Goal: Task Accomplishment & Management: Manage account settings

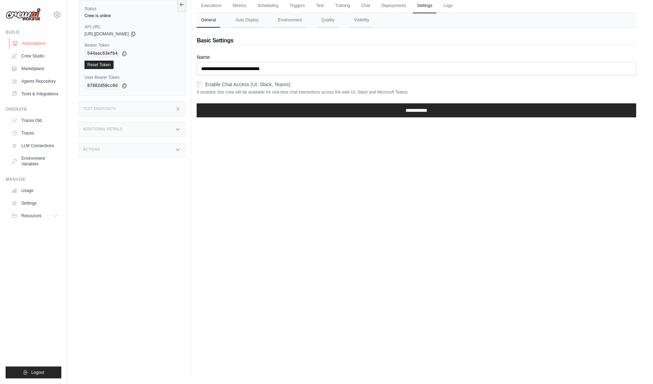
click at [46, 44] on link "Automations" at bounding box center [35, 43] width 53 height 11
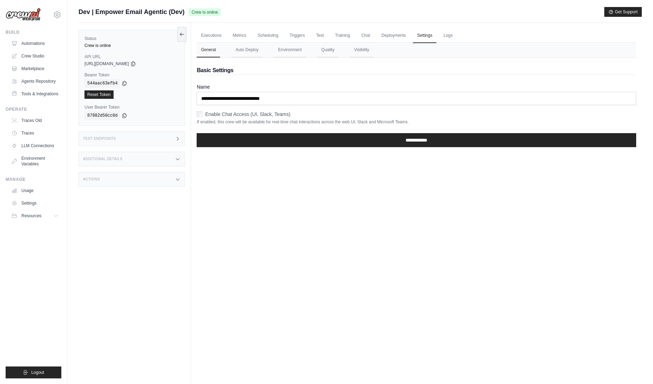
scroll to position [30, 0]
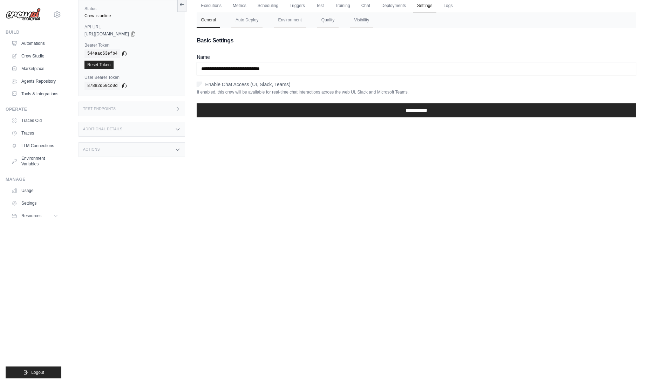
click at [308, 228] on div "Executions Metrics Scheduling Triggers Test Training Chat Deployments Settings …" at bounding box center [416, 185] width 451 height 384
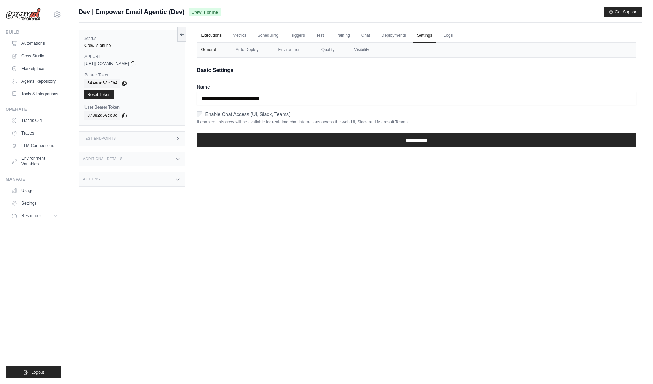
click at [211, 36] on link "Executions" at bounding box center [211, 35] width 29 height 15
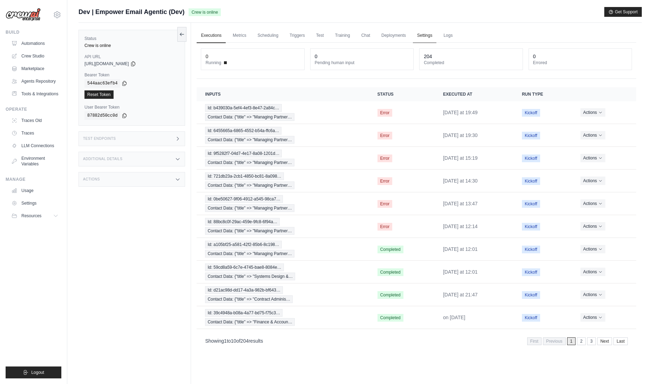
click at [434, 35] on link "Settings" at bounding box center [424, 35] width 23 height 15
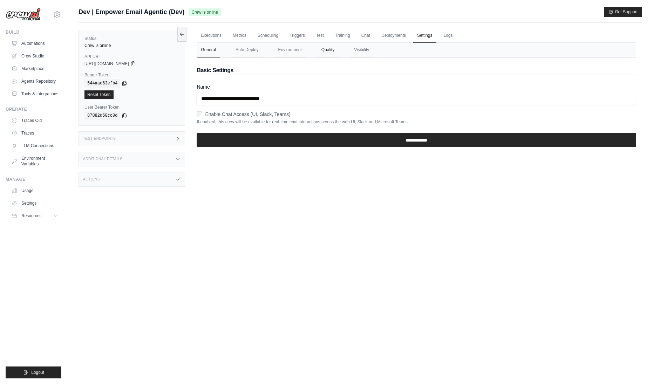
click at [325, 51] on button "Quality" at bounding box center [327, 50] width 21 height 15
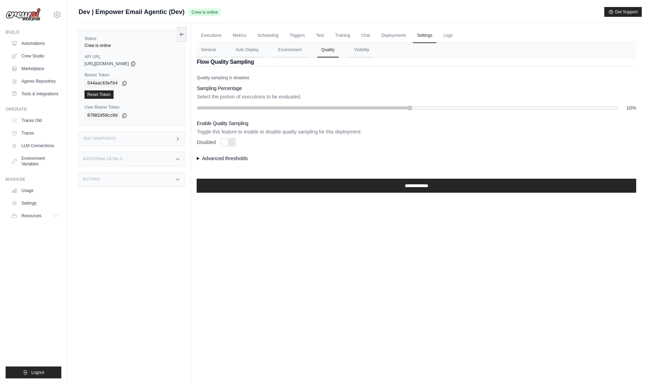
click at [349, 49] on nav "General Auto Deploy Environment Quality Visibility" at bounding box center [417, 50] width 440 height 15
click at [293, 54] on button "Environment" at bounding box center [290, 50] width 32 height 15
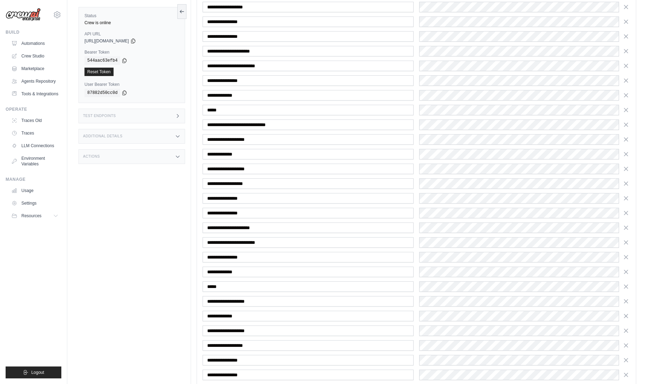
scroll to position [1239, 0]
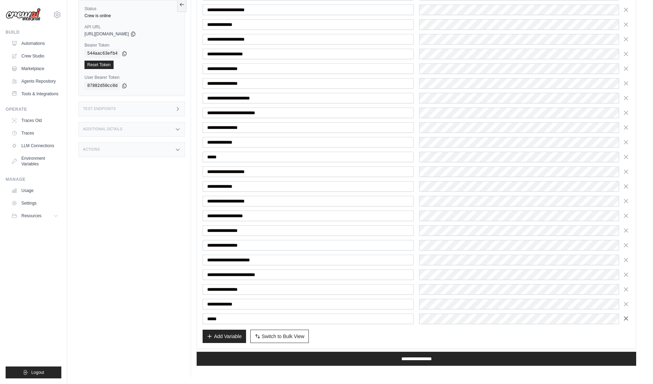
click at [627, 320] on icon "button" at bounding box center [626, 318] width 7 height 7
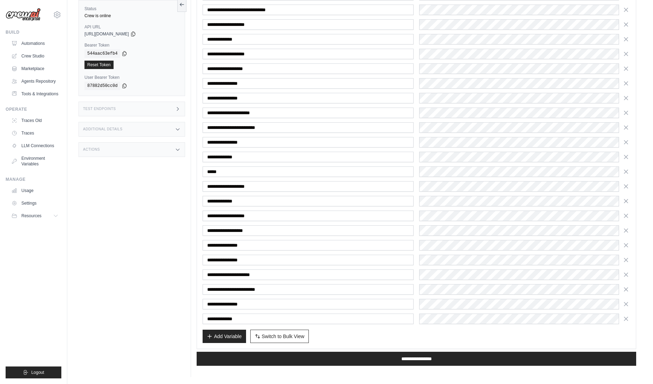
scroll to position [1224, 0]
click at [628, 172] on icon "button" at bounding box center [626, 171] width 7 height 7
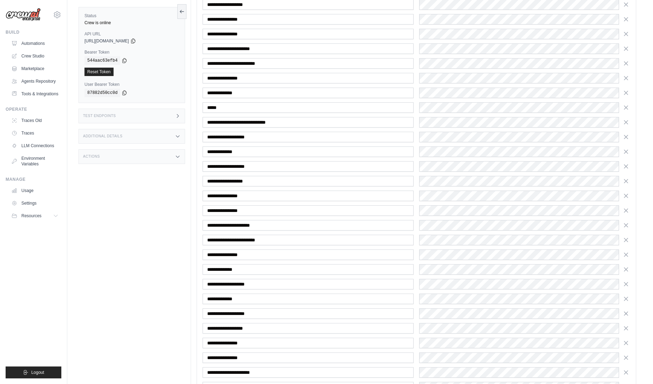
scroll to position [1039, 0]
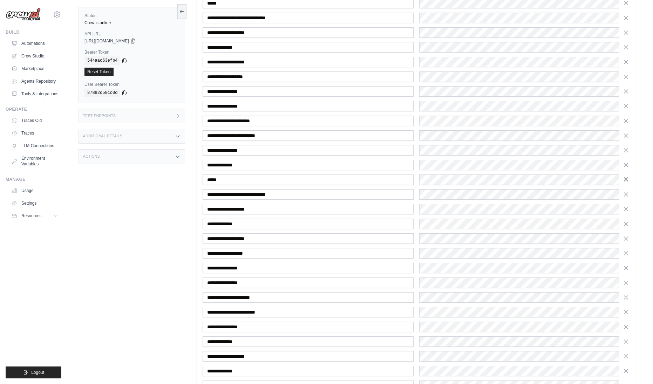
click at [626, 179] on icon "button" at bounding box center [627, 180] width 4 height 4
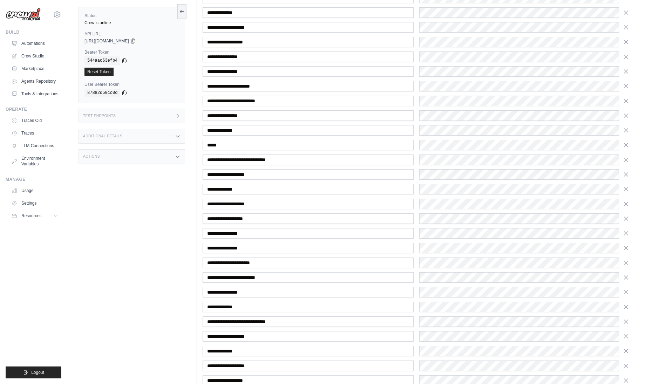
scroll to position [892, 0]
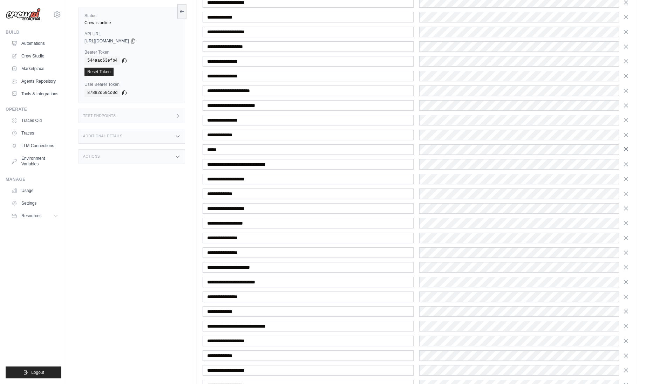
click at [625, 151] on icon "button" at bounding box center [626, 149] width 7 height 7
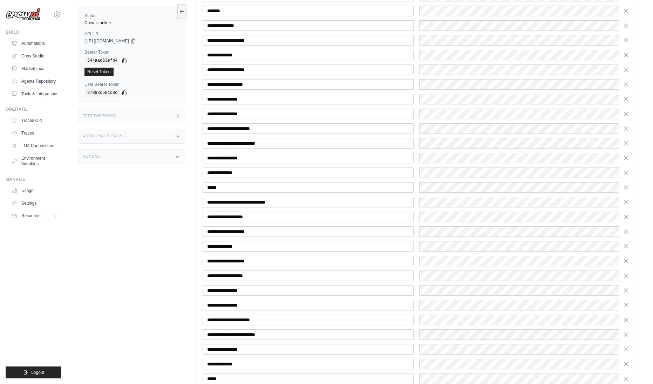
scroll to position [585, 0]
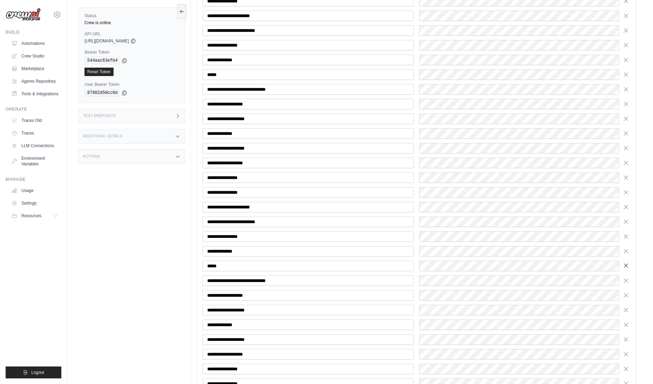
click at [625, 268] on icon "button" at bounding box center [626, 265] width 7 height 7
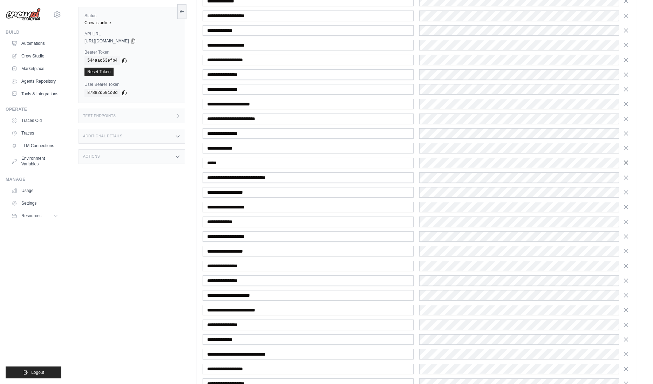
click at [627, 162] on icon "button" at bounding box center [626, 162] width 7 height 7
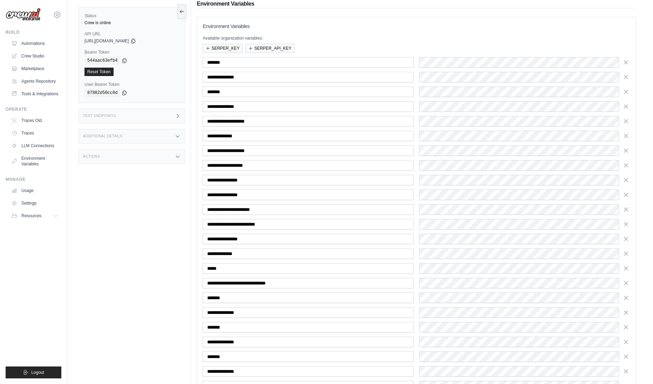
scroll to position [62, 0]
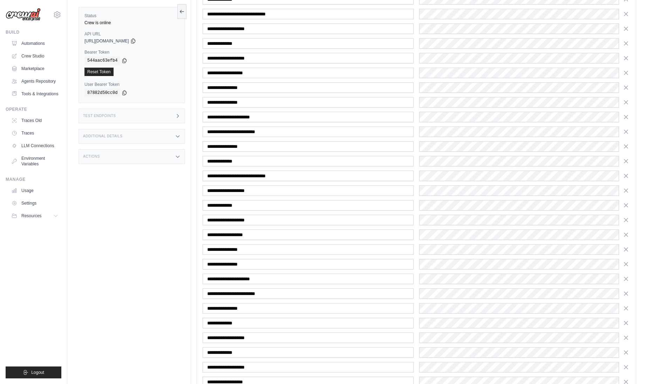
scroll to position [1150, 0]
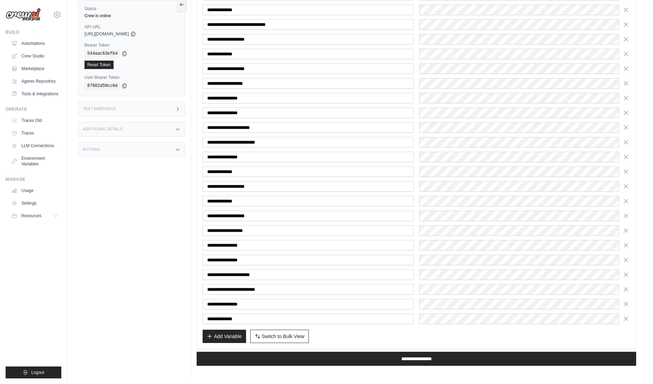
click at [107, 303] on div "Status Crew is online API URL copied https://empower-email-agentic-0ae54a8d-0a9…" at bounding box center [135, 185] width 113 height 384
click at [414, 358] on input "**********" at bounding box center [417, 359] width 440 height 14
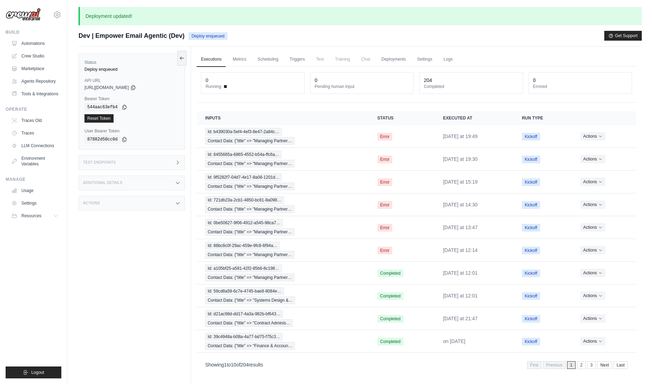
click at [105, 274] on div "Status Deploy enqueued API URL copied https://empower-email-agentic-0ae54a8d-0a…" at bounding box center [135, 239] width 113 height 384
click at [156, 274] on div "Status Deploy enqueued API URL copied https://empower-email-agentic-0ae54a8d-0a…" at bounding box center [135, 239] width 113 height 384
click at [169, 282] on div "Status Deploy enqueued API URL copied https://empower-email-agentic-0ae54a8d-0a…" at bounding box center [135, 239] width 113 height 384
click at [424, 58] on link "Settings" at bounding box center [424, 59] width 23 height 15
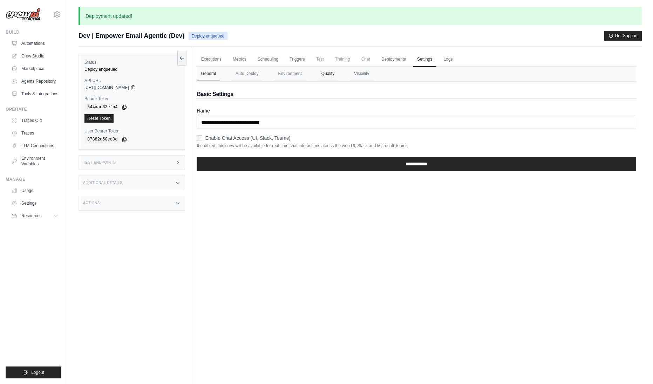
click at [332, 77] on button "Quality" at bounding box center [327, 74] width 21 height 15
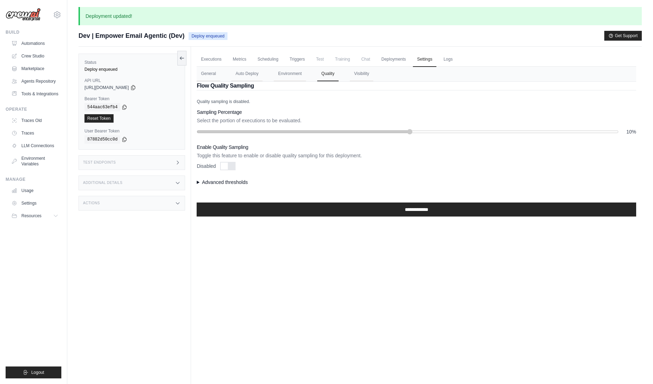
click at [289, 83] on h2 "Flow Quality Sampling" at bounding box center [417, 86] width 440 height 8
drag, startPoint x: 291, startPoint y: 77, endPoint x: 292, endPoint y: 82, distance: 4.8
click at [291, 77] on button "Environment" at bounding box center [290, 74] width 32 height 15
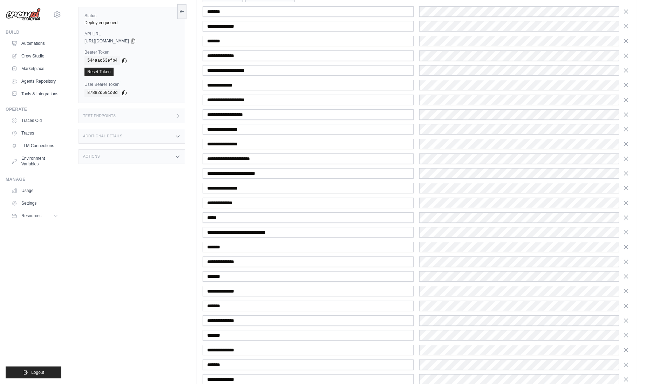
scroll to position [177, 0]
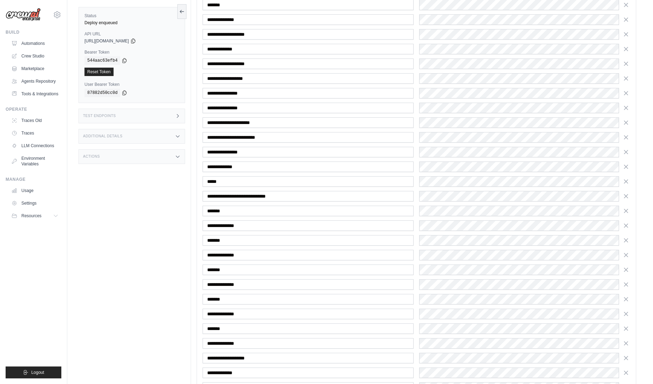
click at [150, 309] on div "Status Deploy enqueued API URL copied https://empower-email-agentic-0ae54a8d-0a…" at bounding box center [135, 192] width 113 height 384
click at [146, 236] on div "Status Deploy enqueued API URL copied https://empower-email-agentic-0ae54a8d-0a…" at bounding box center [135, 192] width 113 height 384
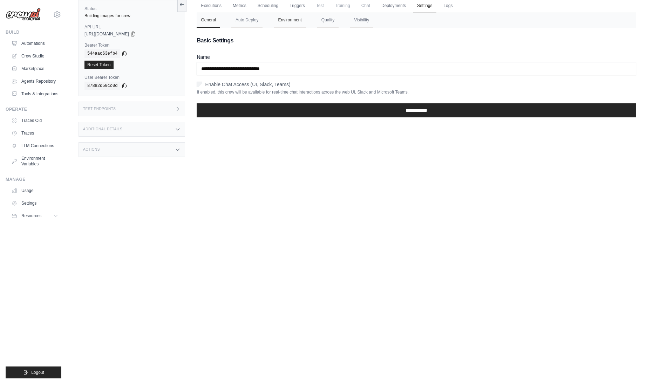
click at [293, 22] on button "Environment" at bounding box center [290, 20] width 32 height 15
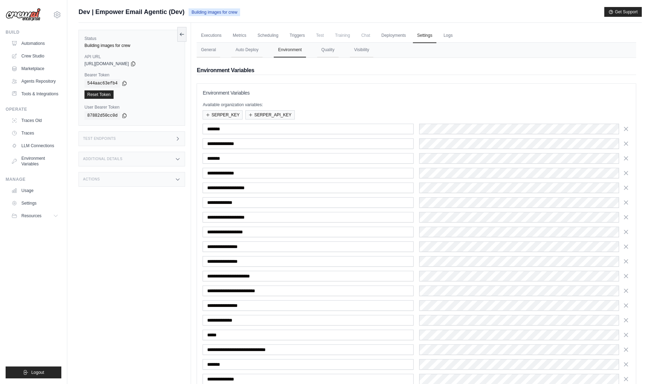
click at [340, 103] on p "Available organization variables:" at bounding box center [417, 105] width 428 height 6
click at [133, 212] on div "Status Building images for crew API URL copied https://empower-email-agentic-0a…" at bounding box center [135, 215] width 113 height 384
click at [171, 161] on div "Additional Details" at bounding box center [132, 159] width 107 height 15
click at [161, 240] on div "Status Building images for crew API URL copied https://empower-email-agentic-0a…" at bounding box center [135, 215] width 113 height 384
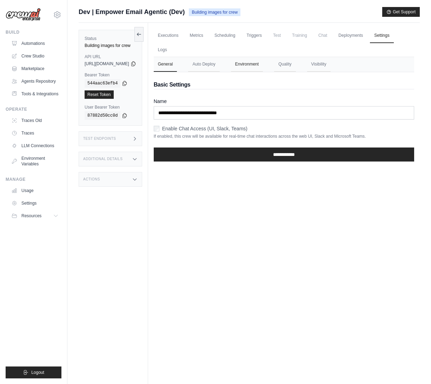
click at [263, 57] on button "Environment" at bounding box center [247, 64] width 32 height 15
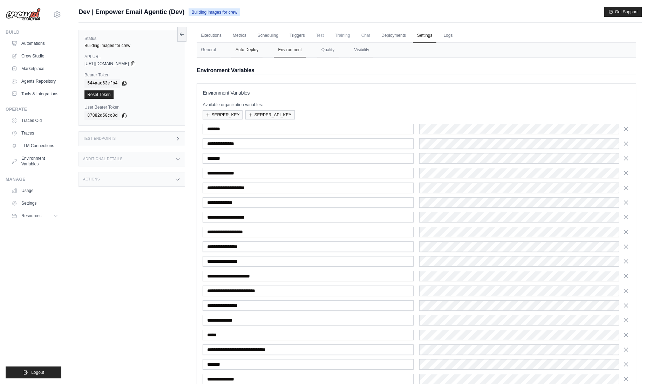
click at [248, 55] on button "Auto Deploy" at bounding box center [246, 50] width 31 height 15
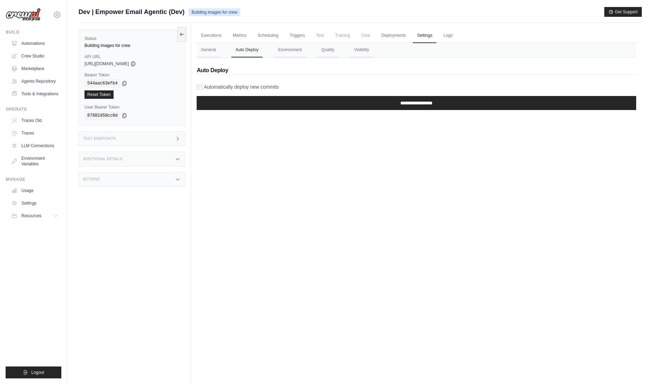
click at [313, 56] on nav "General Auto Deploy Environment Quality Visibility" at bounding box center [417, 50] width 440 height 15
click at [299, 53] on button "Environment" at bounding box center [290, 50] width 32 height 15
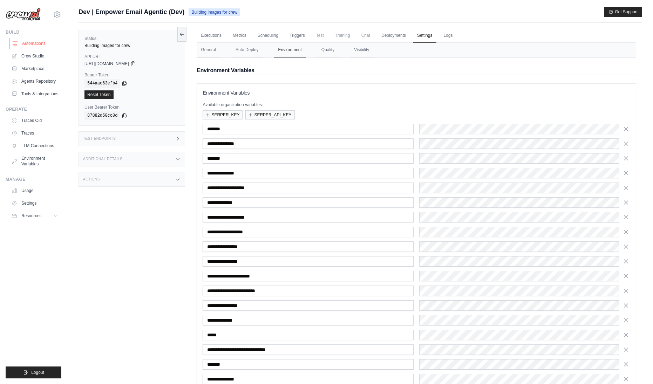
click at [45, 44] on link "Automations" at bounding box center [35, 43] width 53 height 11
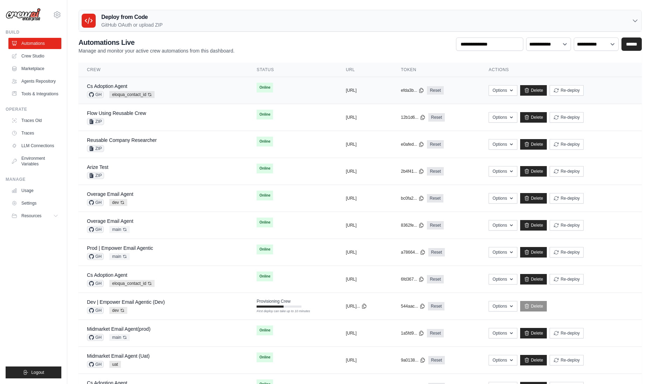
click at [140, 86] on div "Cs Adoption Agent" at bounding box center [121, 86] width 68 height 7
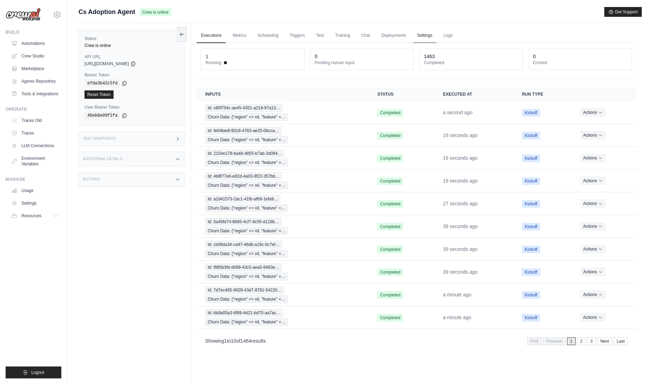
click at [431, 36] on link "Settings" at bounding box center [424, 35] width 23 height 15
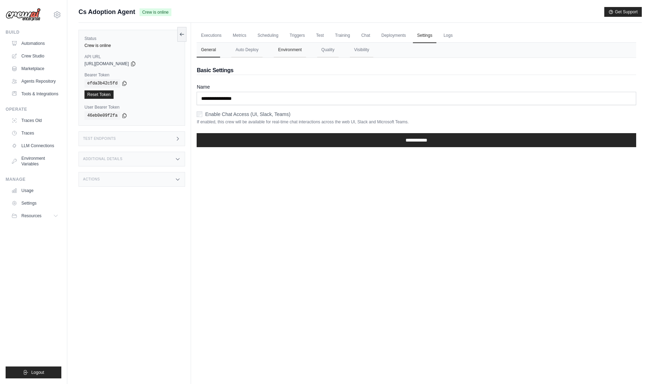
click at [299, 48] on button "Environment" at bounding box center [290, 50] width 32 height 15
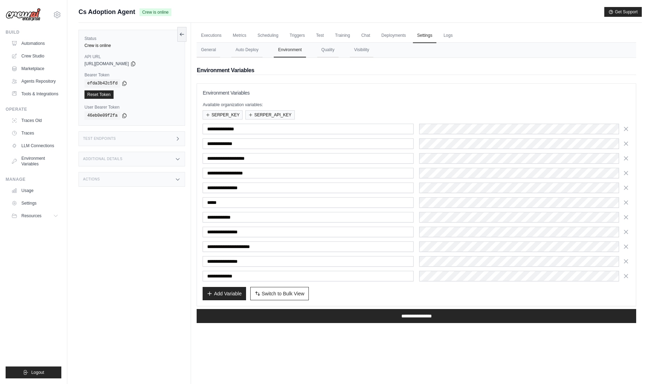
click at [162, 159] on div "Additional Details" at bounding box center [132, 159] width 107 height 15
click at [204, 31] on link "Executions" at bounding box center [211, 35] width 29 height 15
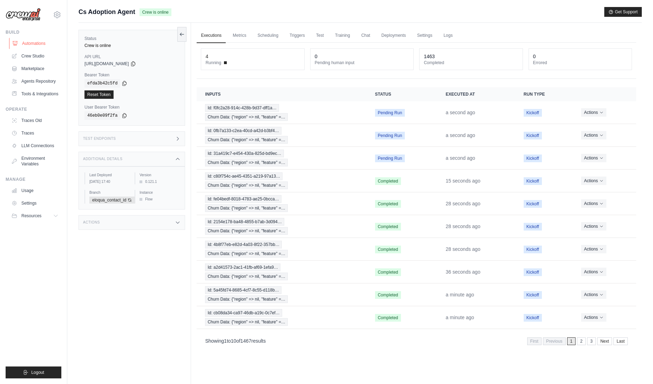
click at [31, 39] on link "Automations" at bounding box center [35, 43] width 53 height 11
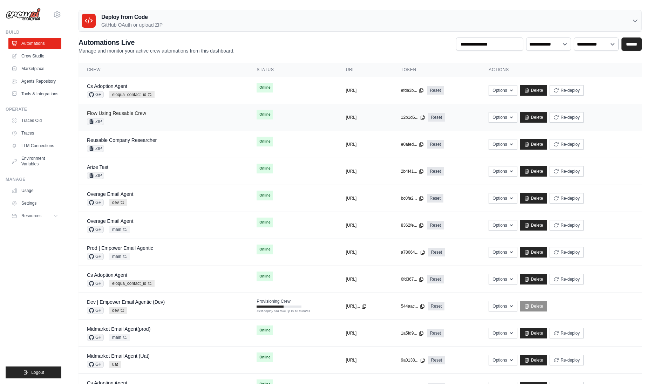
click at [143, 115] on link "Flow Using Reusable Crew" at bounding box center [116, 113] width 59 height 6
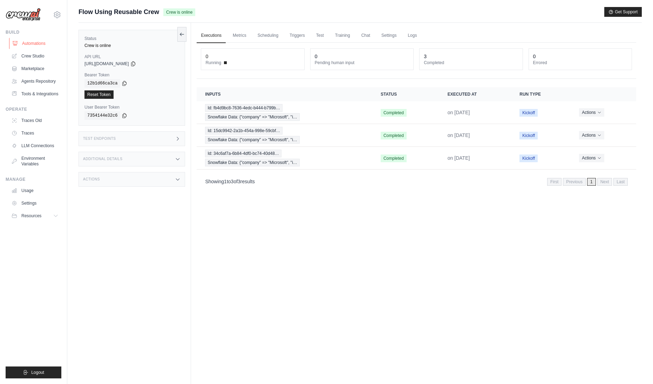
click at [40, 39] on link "Automations" at bounding box center [35, 43] width 53 height 11
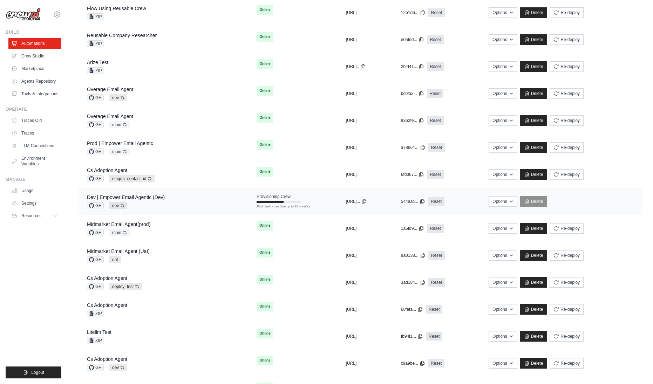
scroll to position [141, 0]
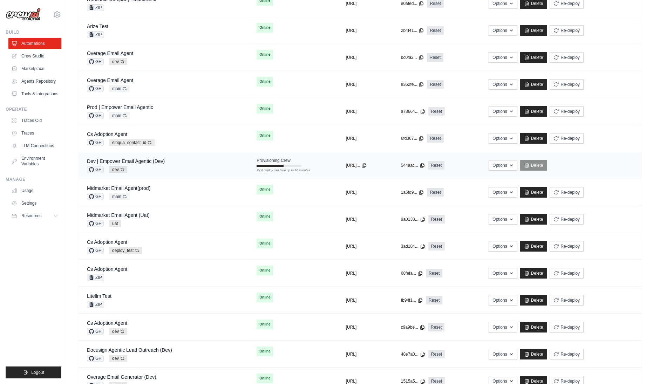
click at [176, 164] on div "Dev | Empower Email Agentic (Dev) GH dev Auto-deploy enabled" at bounding box center [163, 165] width 153 height 15
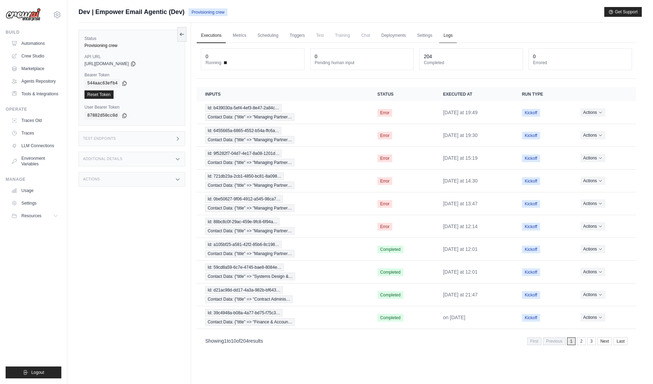
click at [450, 36] on link "Logs" at bounding box center [448, 35] width 18 height 15
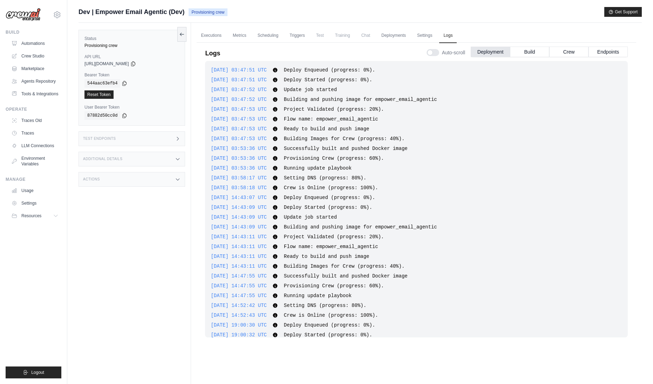
scroll to position [2029, 0]
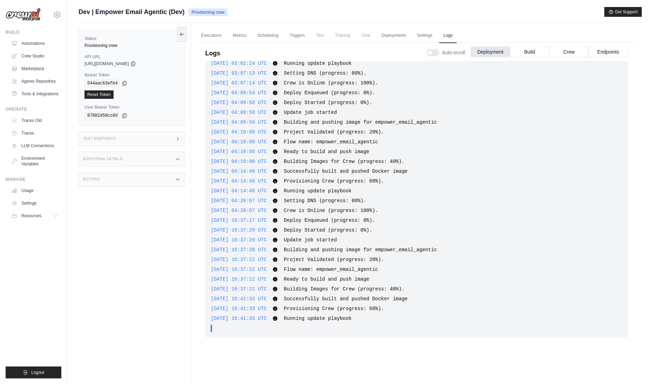
drag, startPoint x: 388, startPoint y: 320, endPoint x: 193, endPoint y: 212, distance: 222.6
click at [469, 241] on div "2025-09-29 16:37:20 UTC Update job started Show more Show less" at bounding box center [417, 240] width 412 height 7
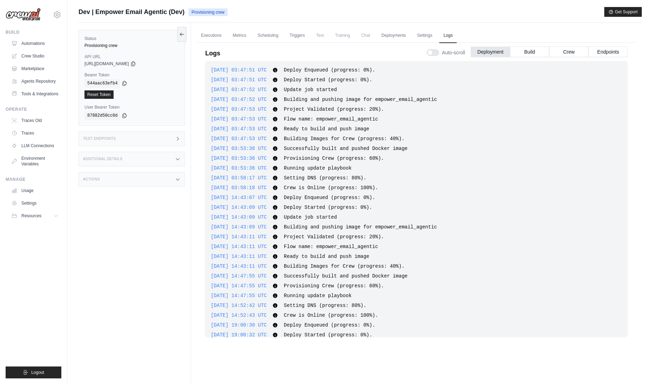
scroll to position [2042, 0]
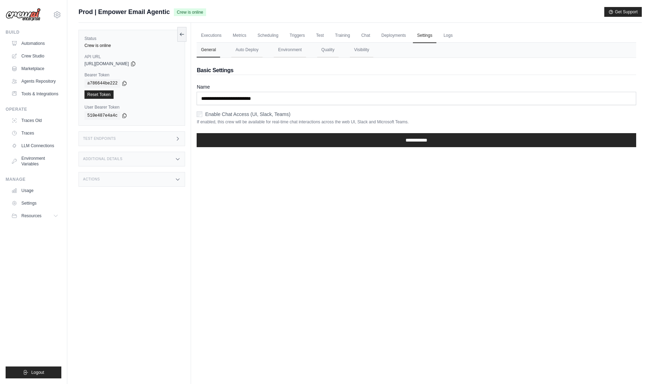
click at [146, 277] on div "Status Crew is online API URL copied [URL][DOMAIN_NAME] Bearer Token copied a78…" at bounding box center [135, 215] width 113 height 384
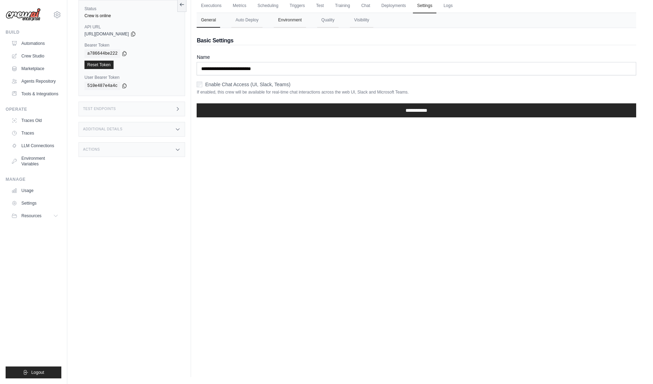
click at [288, 21] on button "Environment" at bounding box center [290, 20] width 32 height 15
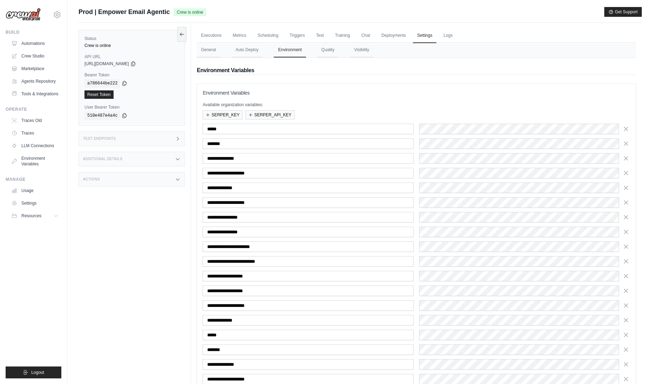
click at [168, 13] on span "Prod | Empower Email Agentic" at bounding box center [124, 12] width 91 height 10
drag, startPoint x: 170, startPoint y: 11, endPoint x: 99, endPoint y: 12, distance: 71.5
click at [99, 12] on div "Prod | Empower Email Agentic Crew is online" at bounding box center [143, 12] width 128 height 10
copy span "Empower Email Agentic"
click at [36, 44] on link "Automations" at bounding box center [35, 43] width 53 height 11
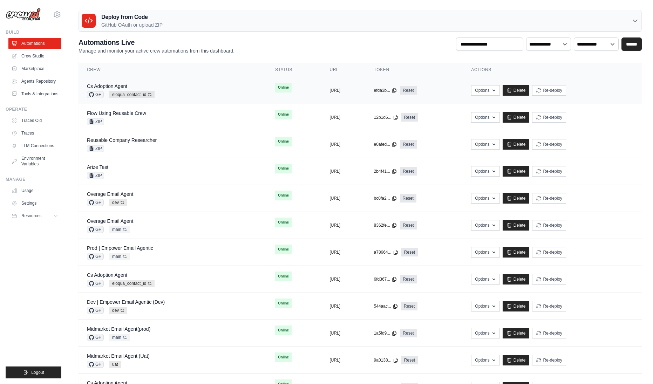
click at [143, 88] on div "Cs Adoption Agent" at bounding box center [121, 86] width 68 height 7
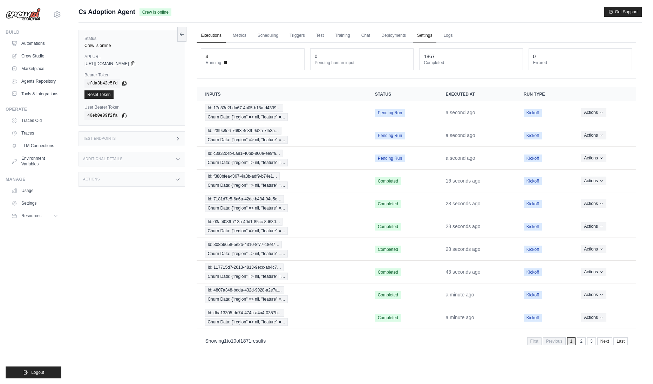
click at [424, 36] on link "Settings" at bounding box center [424, 35] width 23 height 15
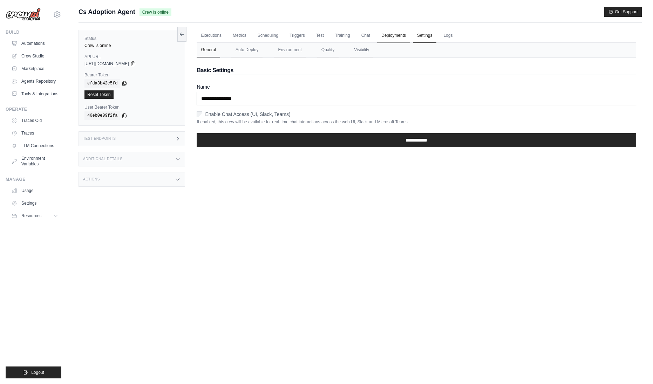
click at [398, 33] on link "Deployments" at bounding box center [393, 35] width 33 height 15
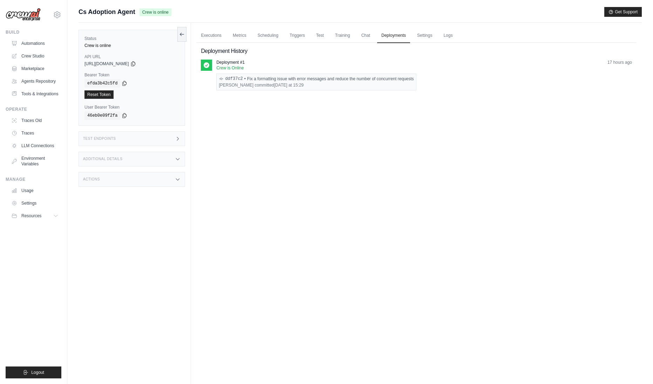
click at [168, 160] on div "Additional Details" at bounding box center [132, 159] width 107 height 15
click at [39, 45] on link "Automations" at bounding box center [35, 43] width 53 height 11
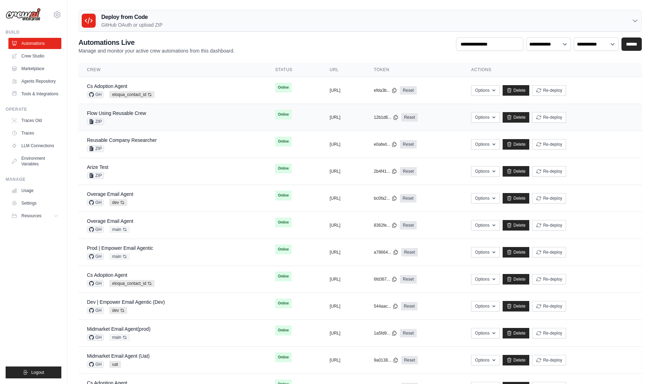
click at [185, 115] on div "Flow Using Reusable Crew ZIP" at bounding box center [172, 117] width 171 height 15
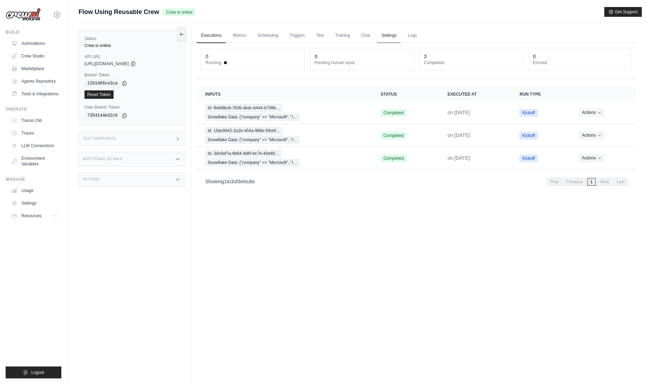
click at [387, 34] on link "Settings" at bounding box center [388, 35] width 23 height 15
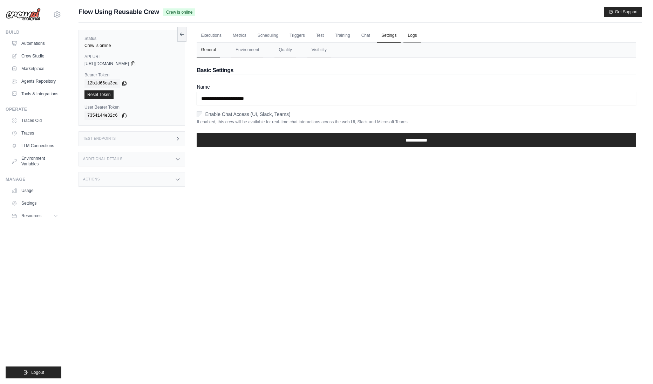
click at [411, 34] on link "Logs" at bounding box center [413, 35] width 18 height 15
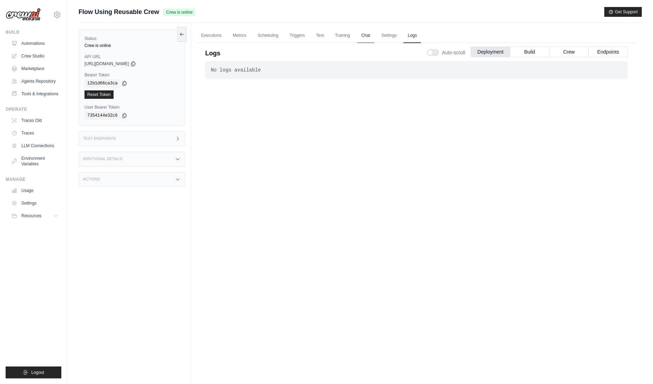
click at [368, 35] on link "Chat" at bounding box center [365, 35] width 17 height 15
click at [167, 150] on div "Status Crew is online API URL copied https://flow-using-reusable-crew-23d71f09-…" at bounding box center [135, 215] width 113 height 384
click at [171, 157] on div "Additional Details" at bounding box center [132, 159] width 107 height 15
click at [225, 155] on div "No logs available . . . Successful" at bounding box center [416, 212] width 423 height 302
click at [389, 32] on link "Settings" at bounding box center [388, 35] width 23 height 15
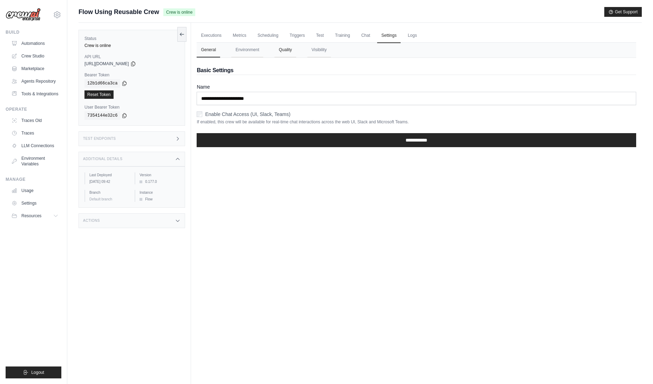
click at [280, 47] on button "Quality" at bounding box center [285, 50] width 21 height 15
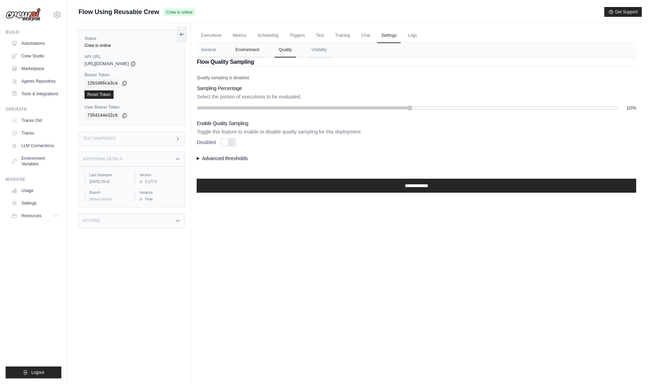
click at [236, 55] on button "Environment" at bounding box center [247, 50] width 32 height 15
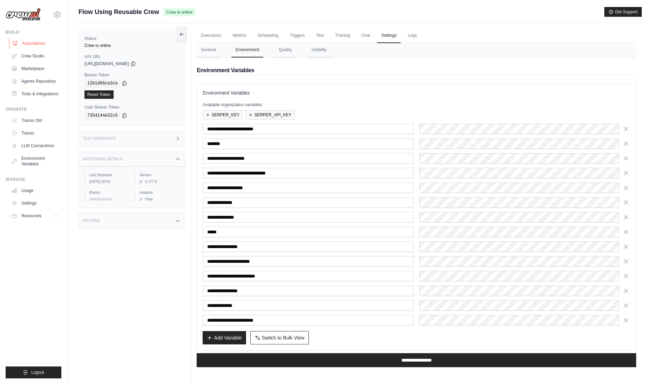
click at [50, 40] on link "Automations" at bounding box center [35, 43] width 53 height 11
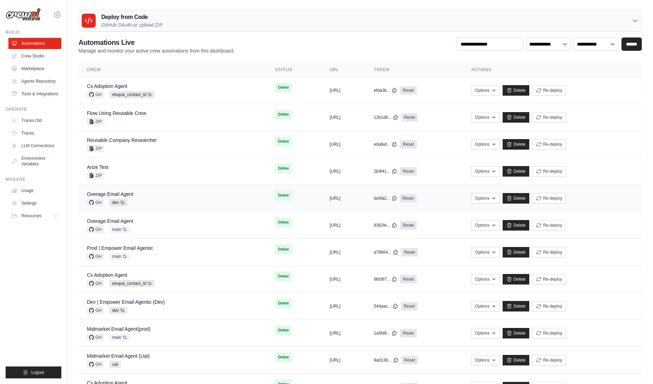
click at [157, 202] on div "Overage Email Agent GH dev Auto-deploy enabled" at bounding box center [172, 198] width 171 height 15
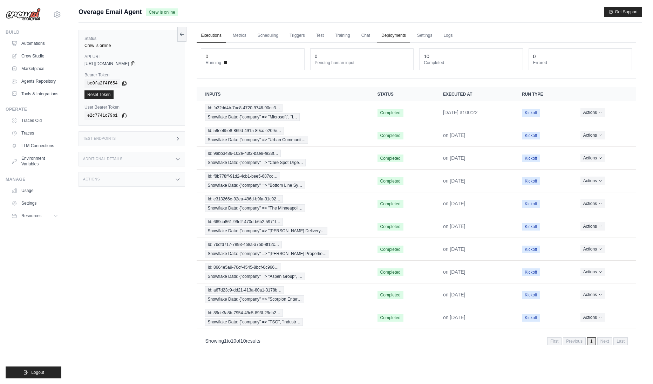
click at [397, 32] on link "Deployments" at bounding box center [393, 35] width 33 height 15
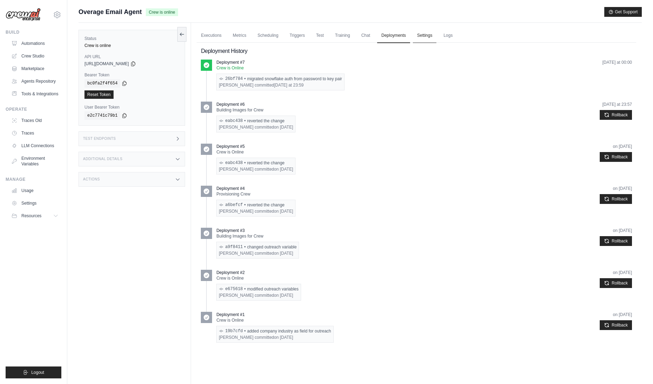
click at [422, 35] on link "Settings" at bounding box center [424, 35] width 23 height 15
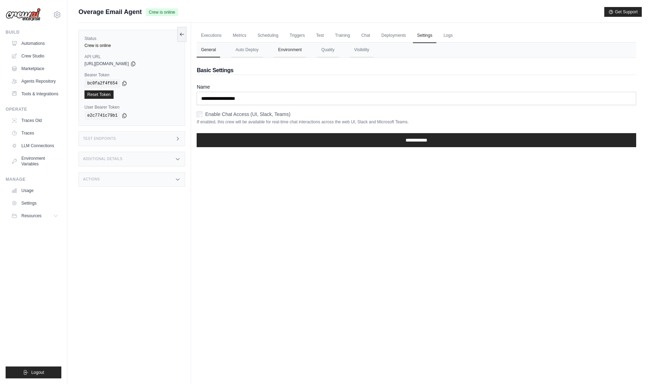
click at [289, 57] on button "Environment" at bounding box center [290, 50] width 32 height 15
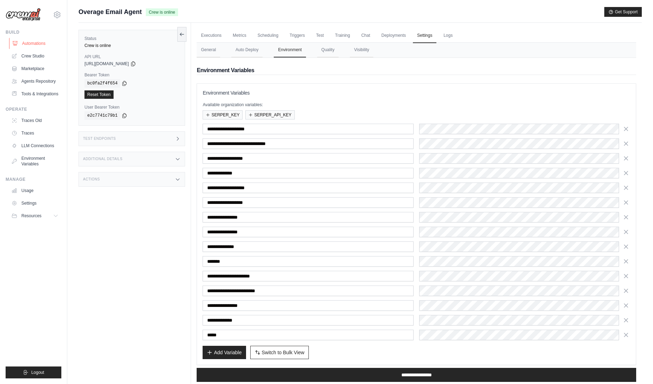
click at [30, 43] on link "Automations" at bounding box center [35, 43] width 53 height 11
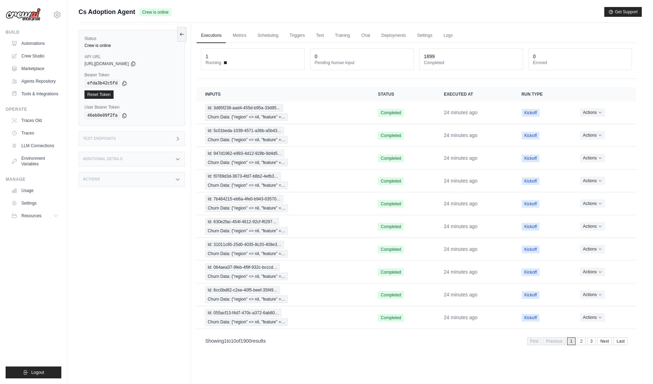
click at [116, 204] on div "Status Crew is online API URL copied [URL][DOMAIN_NAME] Bearer Token copied efd…" at bounding box center [135, 215] width 113 height 384
click at [133, 175] on div "Actions" at bounding box center [132, 179] width 107 height 15
click at [129, 161] on div "Additional Details" at bounding box center [132, 159] width 107 height 15
click at [153, 142] on div "Test Endpoints" at bounding box center [132, 138] width 107 height 15
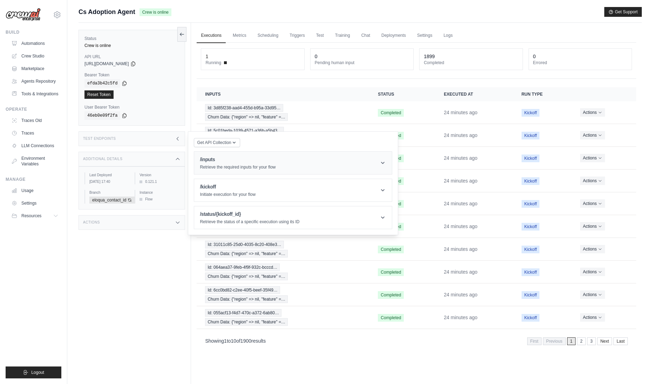
click at [270, 164] on div "/inputs Retrieve the required inputs for your flow" at bounding box center [238, 163] width 76 height 14
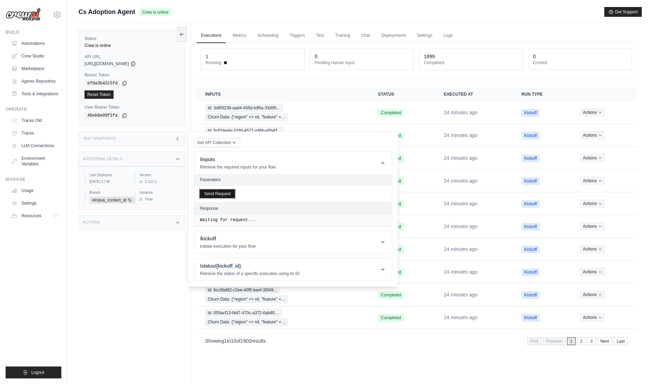
click at [217, 193] on button "Send Request" at bounding box center [217, 194] width 35 height 8
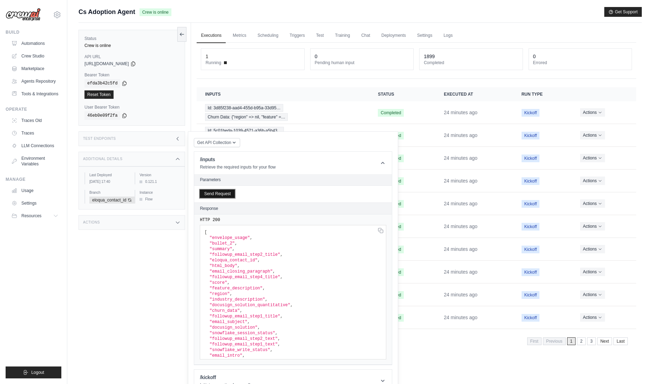
click at [217, 193] on button "Send Request" at bounding box center [217, 194] width 35 height 8
click at [168, 278] on div "Status Crew is online API URL copied https://cs-adoption-agent-5d5604d4-1fc0-4c…" at bounding box center [135, 215] width 113 height 384
click at [420, 33] on link "Settings" at bounding box center [424, 35] width 23 height 15
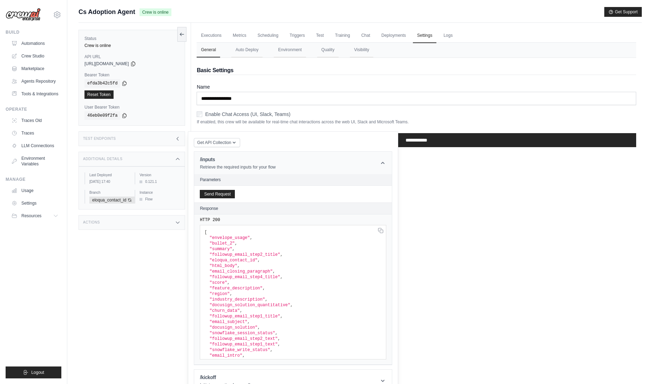
click at [385, 162] on icon at bounding box center [382, 163] width 7 height 7
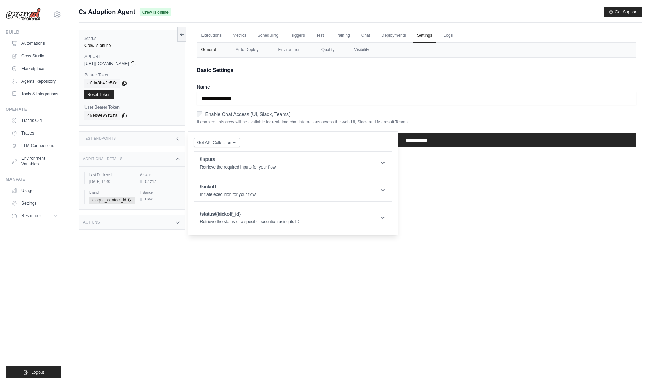
click at [143, 138] on div "Test Endpoints" at bounding box center [132, 138] width 107 height 15
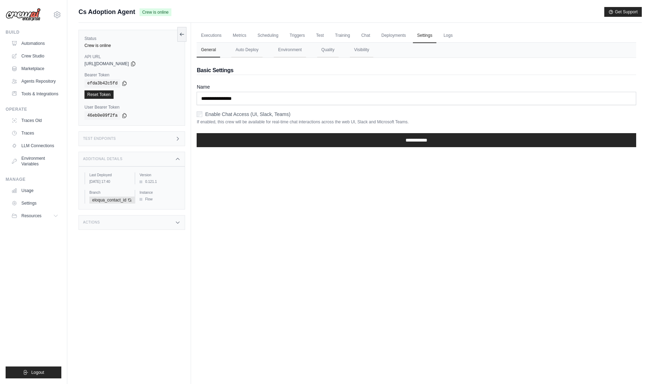
click at [322, 219] on div "Executions Metrics Scheduling Triggers Test Training Chat Deployments Settings …" at bounding box center [416, 215] width 451 height 384
click at [300, 53] on button "Environment" at bounding box center [290, 50] width 32 height 15
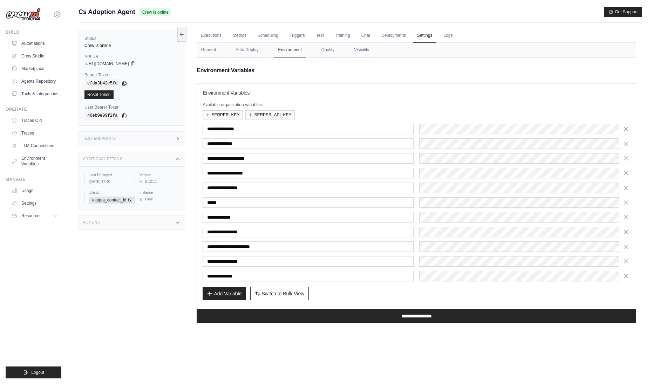
click at [141, 291] on div "Status Crew is online API URL copied https://cs-adoption-agent-5d5604d4-1fc0-4c…" at bounding box center [135, 215] width 113 height 384
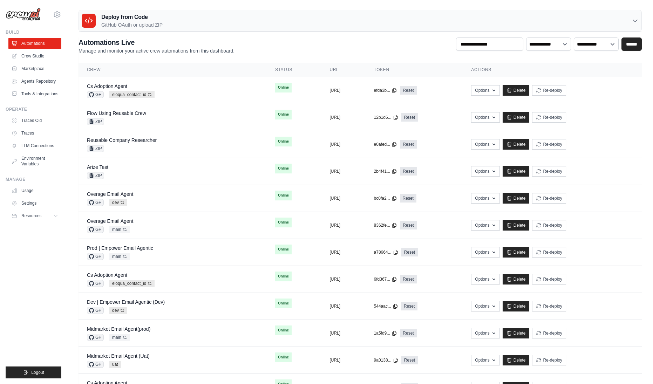
click at [36, 288] on ul "Build Automations Crew Studio Marketplace Agents Repository Resources Blog" at bounding box center [34, 203] width 56 height 349
click at [41, 280] on ul "Build Automations Crew Studio Marketplace Agents Repository Resources Blog" at bounding box center [34, 203] width 56 height 349
click at [112, 277] on link "Cs Adoption Agent" at bounding box center [107, 275] width 40 height 6
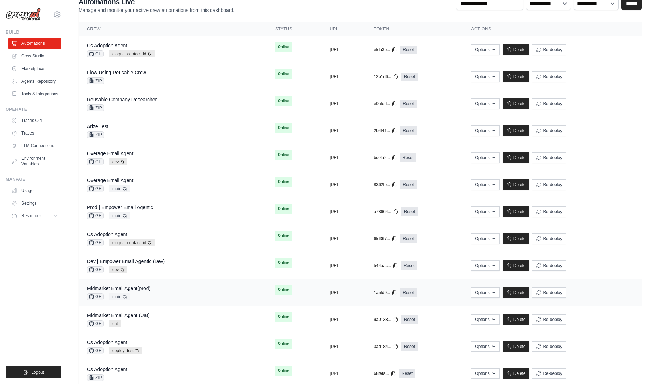
scroll to position [81, 0]
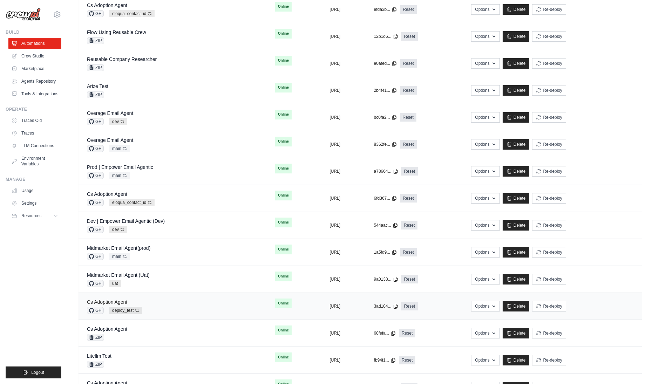
click at [105, 301] on link "Cs Adoption Agent" at bounding box center [107, 302] width 40 height 6
click at [116, 326] on link "Cs Adoption Agent" at bounding box center [107, 329] width 40 height 6
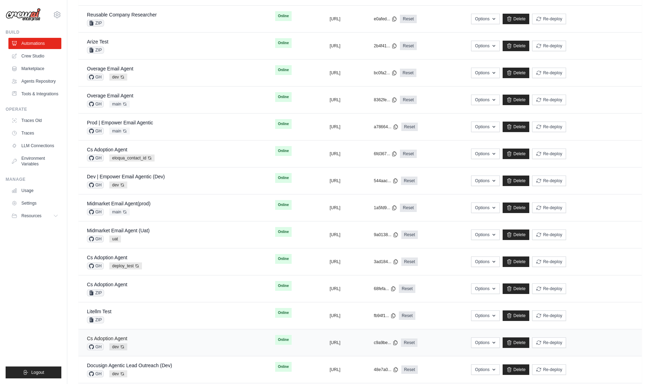
click at [121, 337] on link "Cs Adoption Agent" at bounding box center [107, 339] width 40 height 6
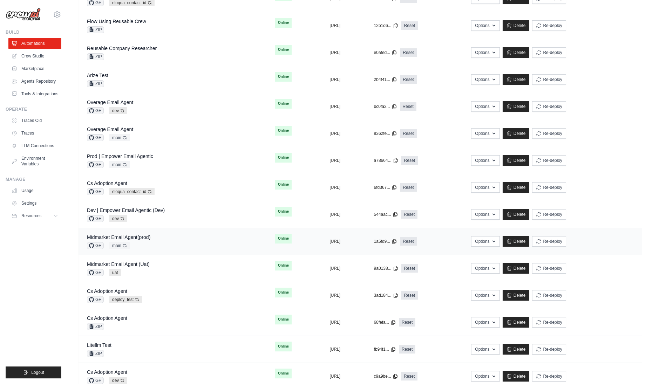
scroll to position [0, 0]
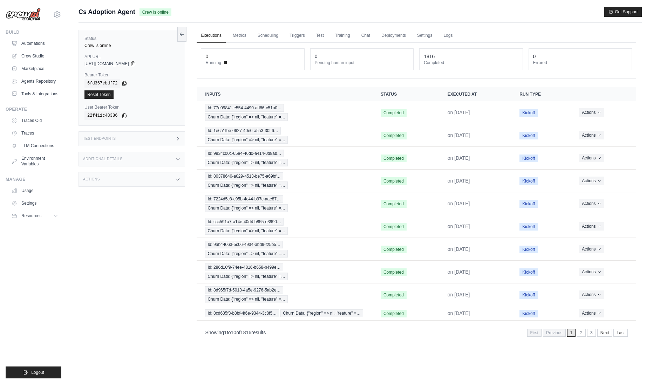
click at [153, 183] on div "Actions" at bounding box center [132, 179] width 107 height 15
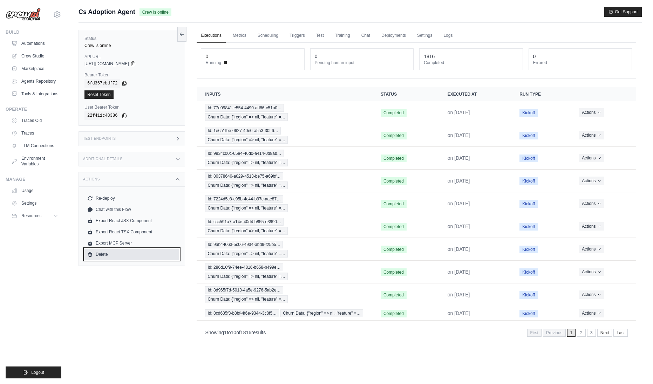
click at [104, 256] on link "Delete" at bounding box center [132, 254] width 95 height 11
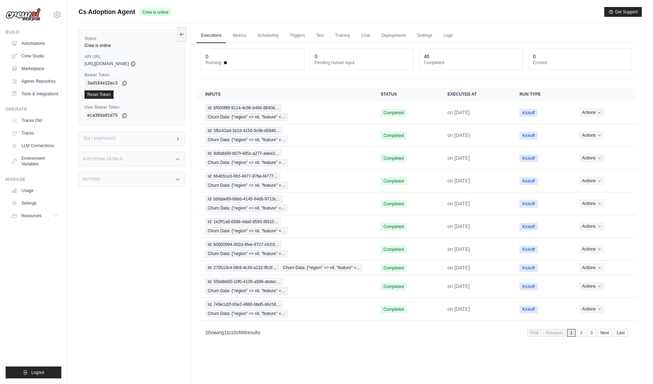
click at [135, 174] on div "Actions" at bounding box center [132, 179] width 107 height 15
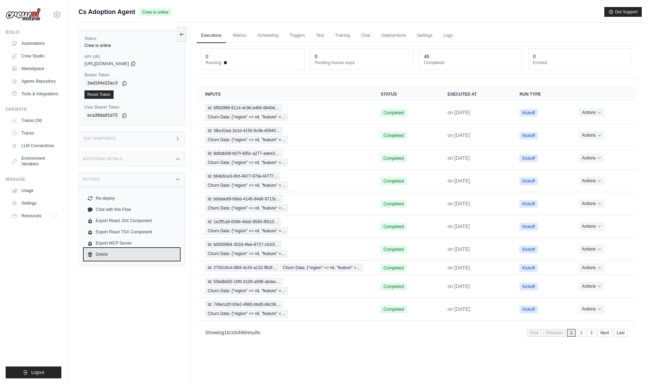
click at [114, 257] on link "Delete" at bounding box center [132, 254] width 95 height 11
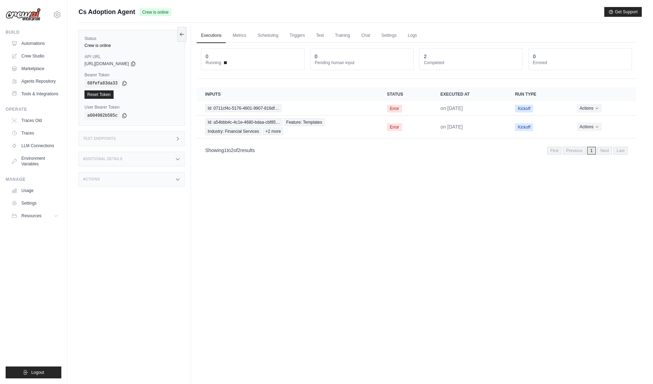
click at [116, 181] on div "Actions" at bounding box center [132, 179] width 107 height 15
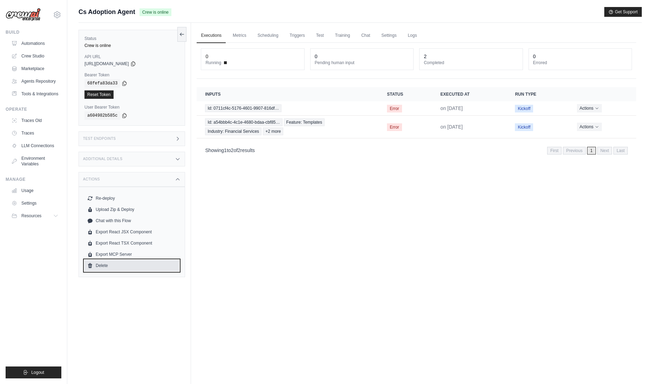
click at [104, 266] on link "Delete" at bounding box center [132, 265] width 95 height 11
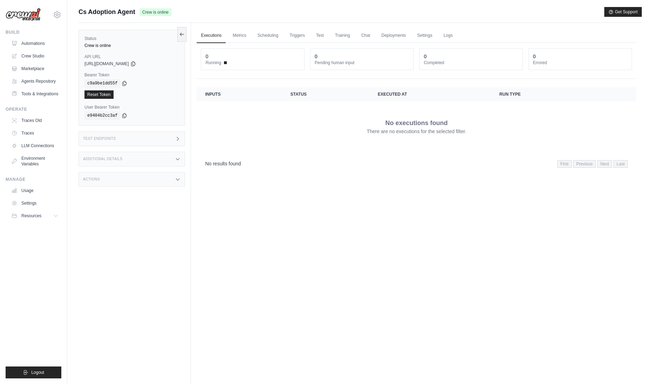
click at [102, 180] on div "Actions" at bounding box center [132, 179] width 107 height 15
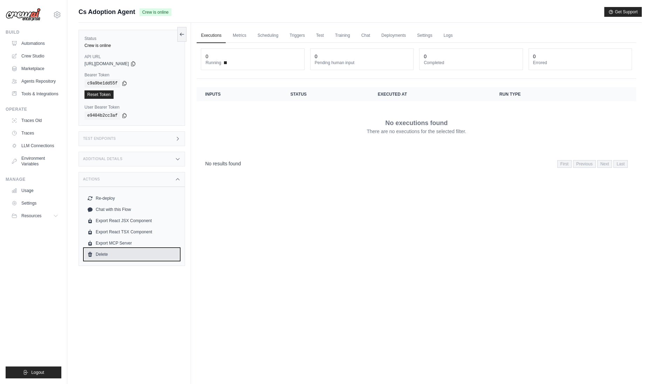
click at [93, 254] on link "Delete" at bounding box center [132, 254] width 95 height 11
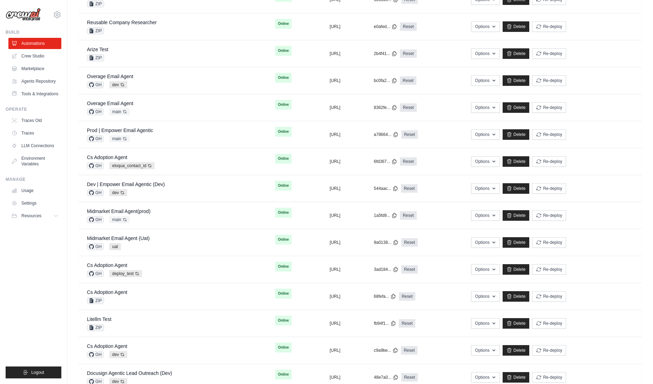
scroll to position [82, 0]
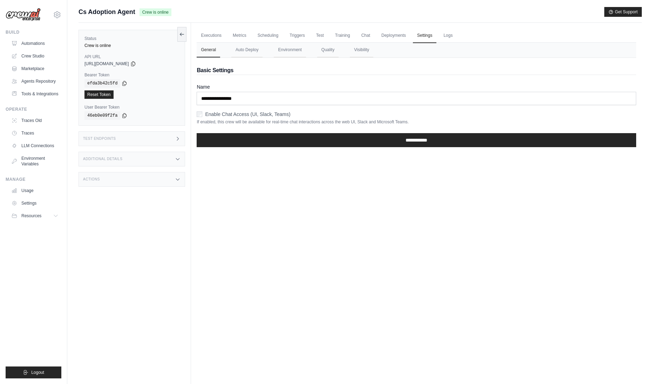
click at [160, 175] on div "Actions" at bounding box center [132, 179] width 107 height 15
click at [162, 157] on div "Additional Details" at bounding box center [132, 159] width 107 height 15
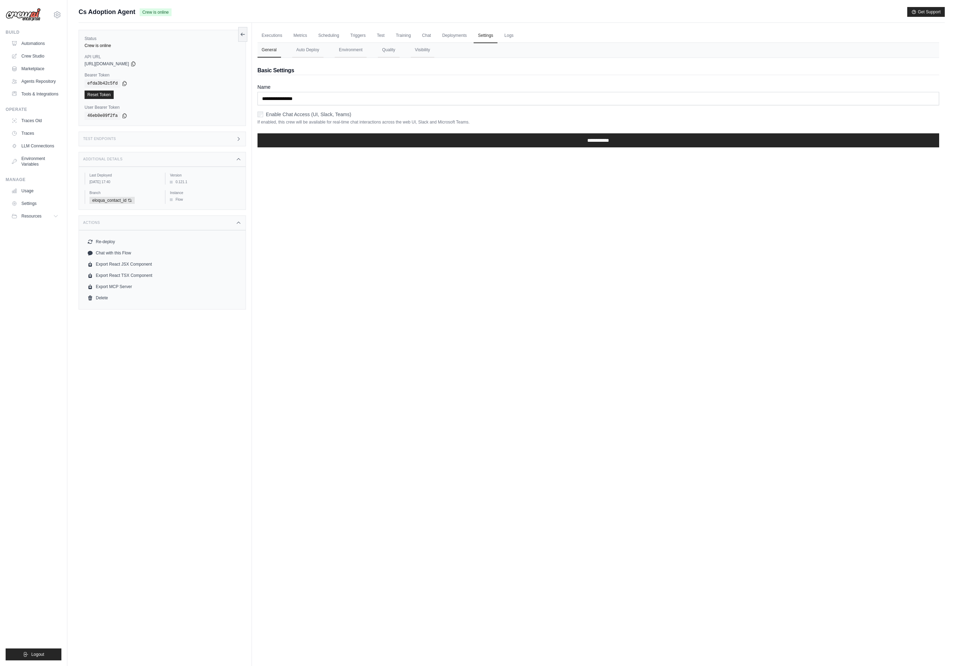
click at [593, 348] on div "Executions Metrics Scheduling Triggers Test Training Chat Deployments Settings …" at bounding box center [598, 356] width 693 height 666
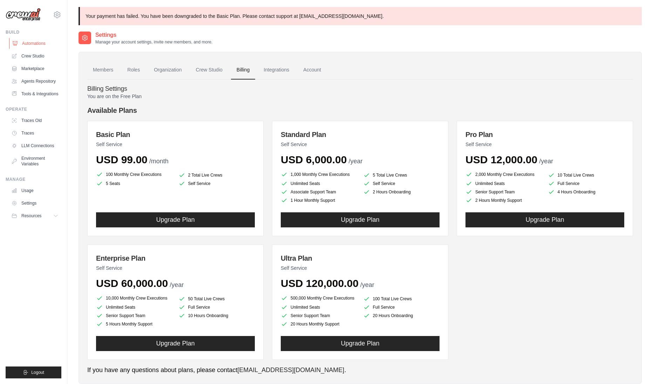
click at [43, 40] on link "Automations" at bounding box center [35, 43] width 53 height 11
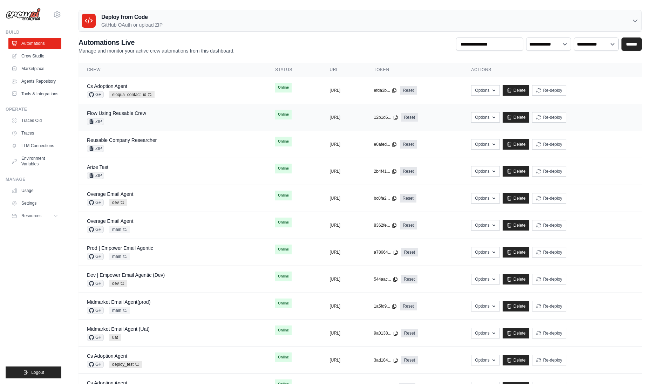
scroll to position [88, 0]
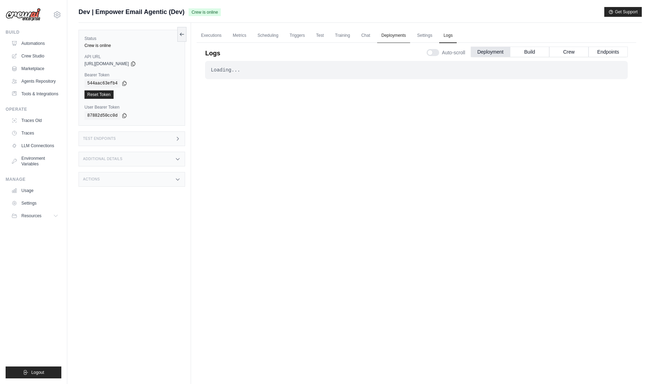
click at [392, 37] on link "Deployments" at bounding box center [393, 35] width 33 height 15
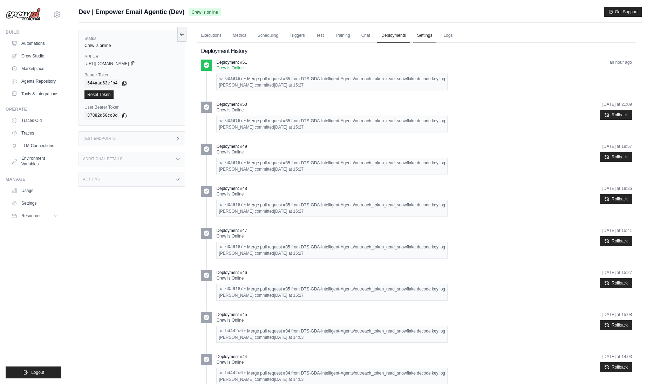
click at [421, 37] on link "Settings" at bounding box center [424, 35] width 23 height 15
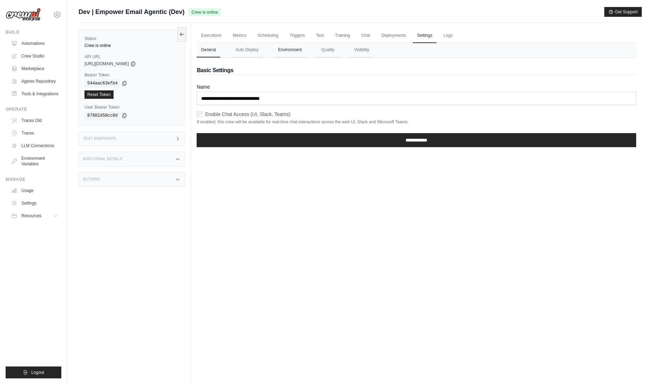
click at [283, 48] on button "Environment" at bounding box center [290, 50] width 32 height 15
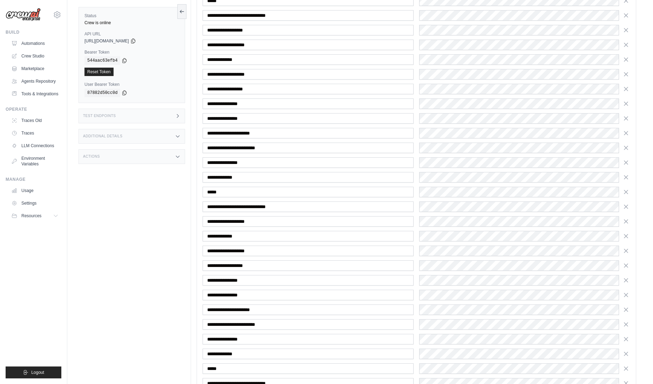
scroll to position [1203, 0]
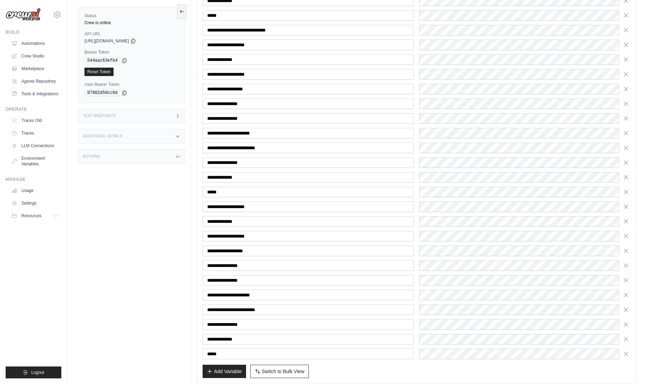
click at [176, 226] on div "Status Crew is online API URL copied https://empower-email-agentic-0ae54a8d-0a9…" at bounding box center [135, 192] width 113 height 384
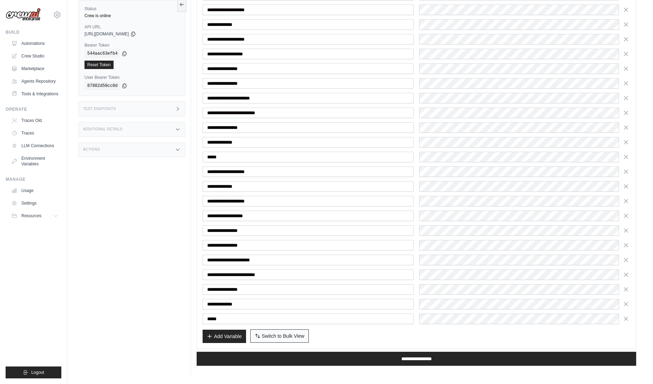
click at [306, 339] on button "Switch to Bulk View Switch to Table View" at bounding box center [279, 336] width 59 height 13
type textarea "**********"
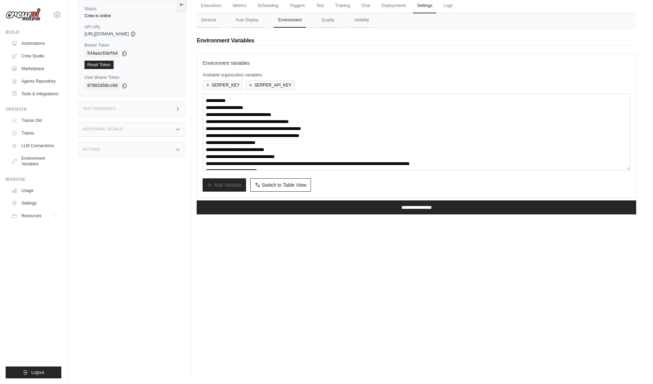
scroll to position [35, 0]
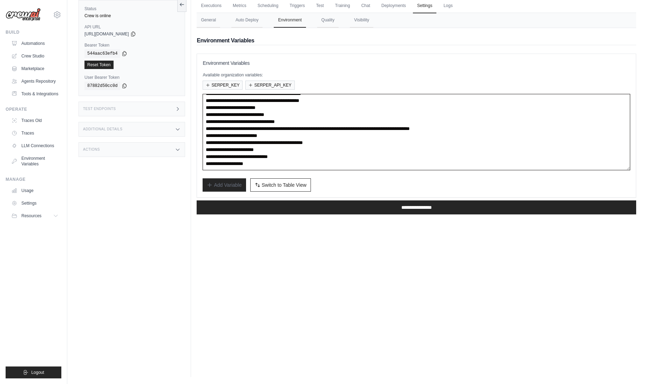
click at [352, 143] on textarea "**********" at bounding box center [417, 132] width 428 height 76
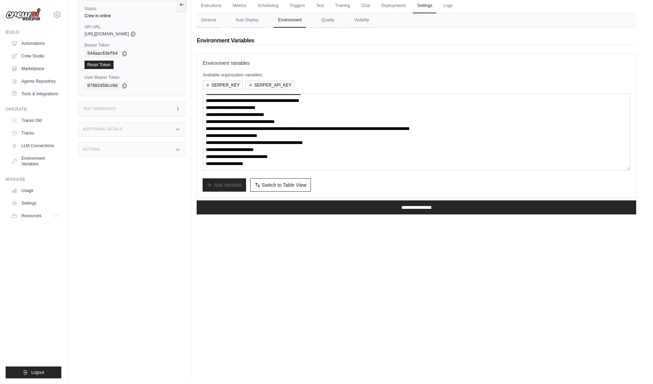
click at [377, 182] on div "Add Variable Switch to Bulk View Switch to Table View" at bounding box center [417, 184] width 428 height 13
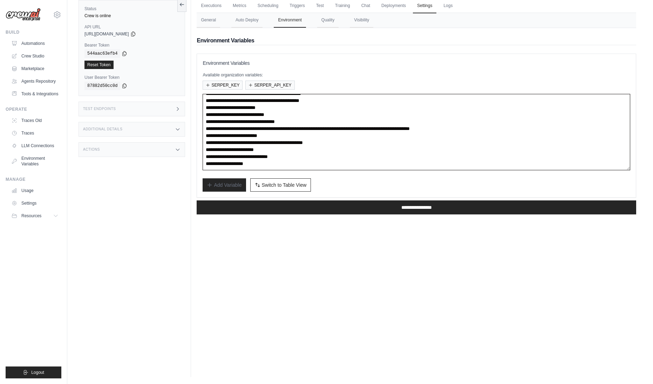
click at [371, 150] on textarea "**********" at bounding box center [417, 132] width 428 height 76
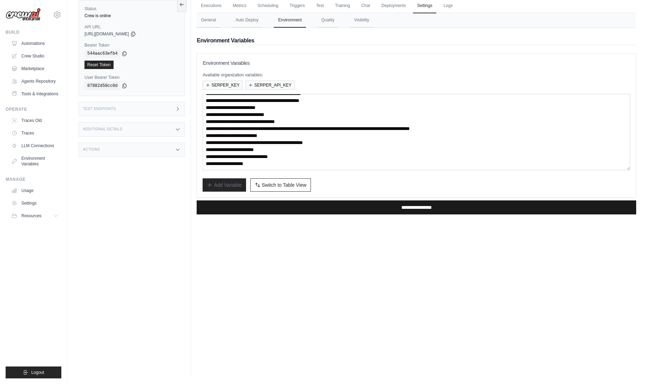
click at [418, 210] on input "**********" at bounding box center [417, 208] width 440 height 14
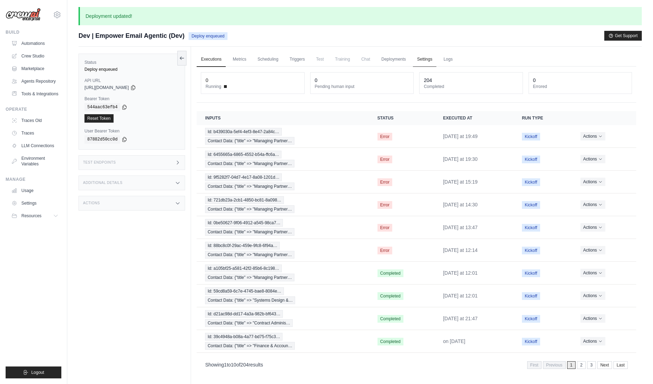
click at [428, 60] on link "Settings" at bounding box center [424, 59] width 23 height 15
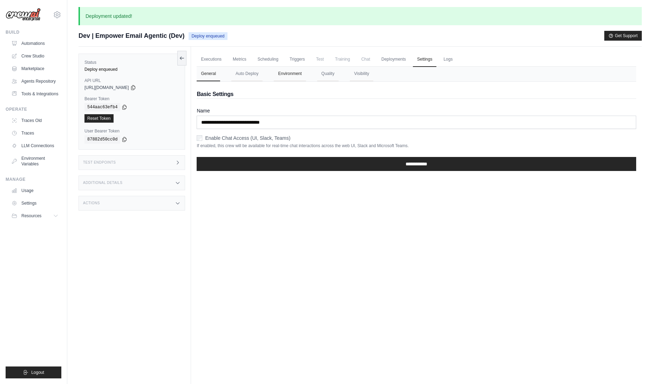
click at [279, 68] on button "Environment" at bounding box center [290, 74] width 32 height 15
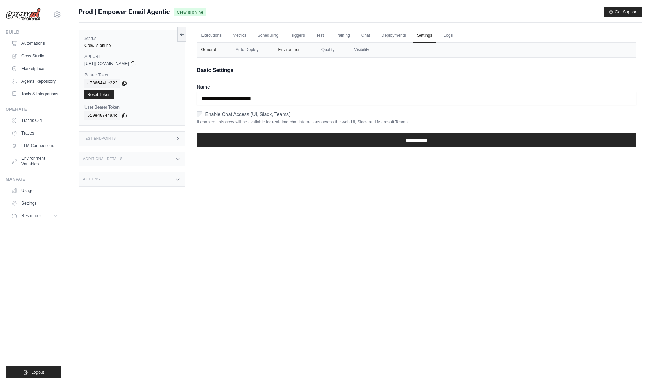
click at [299, 49] on button "Environment" at bounding box center [290, 50] width 32 height 15
click at [296, 49] on button "Environment" at bounding box center [290, 50] width 32 height 15
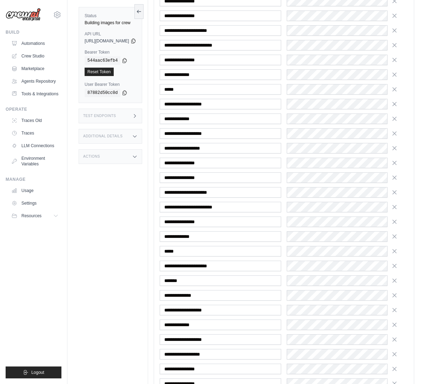
scroll to position [1474, 0]
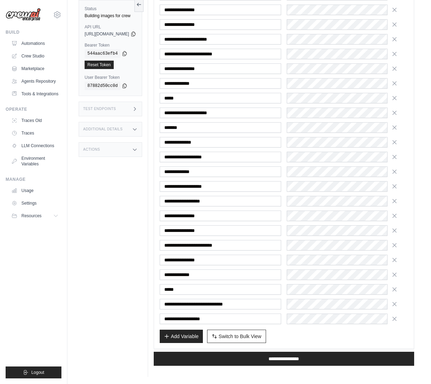
click at [250, 338] on span "Switch to Bulk View" at bounding box center [239, 336] width 43 height 7
type textarea "**********"
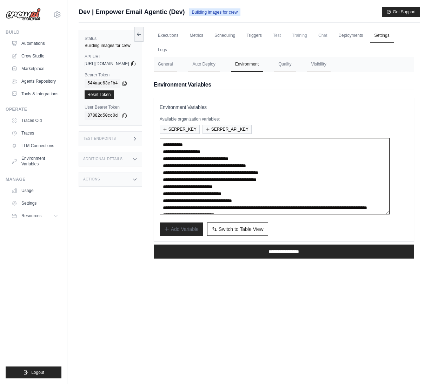
scroll to position [49, 0]
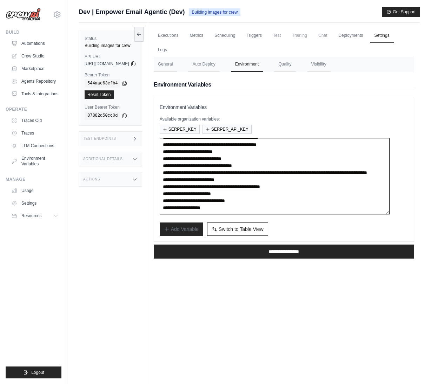
click at [356, 206] on textarea "**********" at bounding box center [275, 176] width 230 height 76
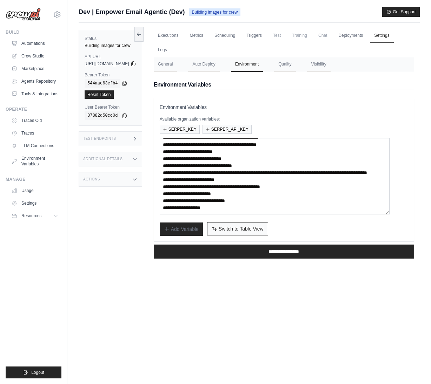
click at [256, 231] on span "Switch to Table View" at bounding box center [240, 228] width 45 height 7
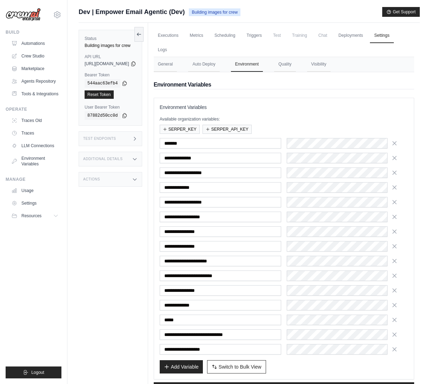
scroll to position [31, 0]
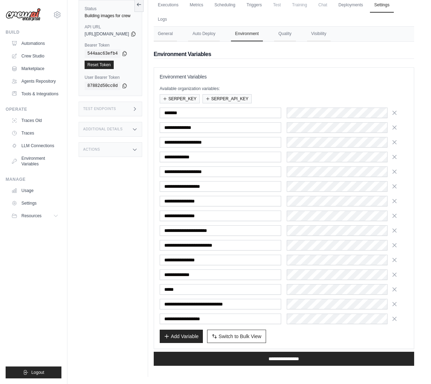
click at [97, 289] on div "Status Building images for crew API URL copied https://empower-email-agentic-0a…" at bounding box center [113, 185] width 69 height 384
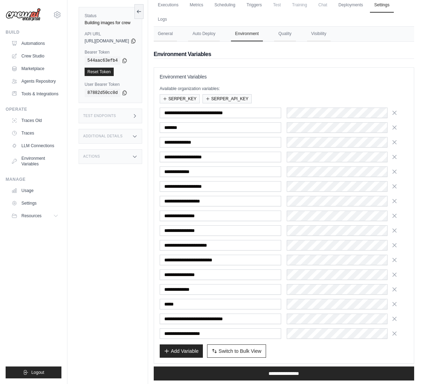
click at [363, 94] on div "Available organization variables: SERPER_KEY SERPER_API_KEY" at bounding box center [284, 95] width 248 height 18
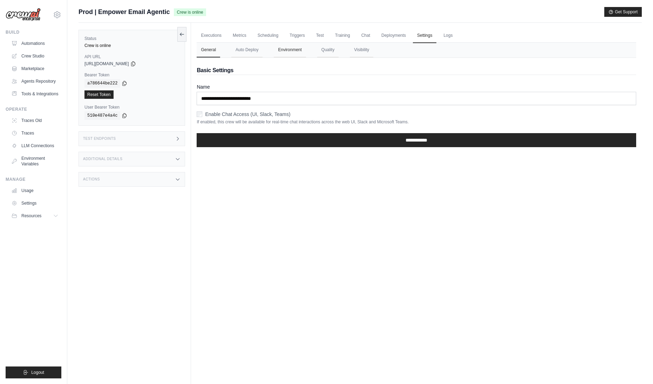
click at [304, 49] on button "Environment" at bounding box center [290, 50] width 32 height 15
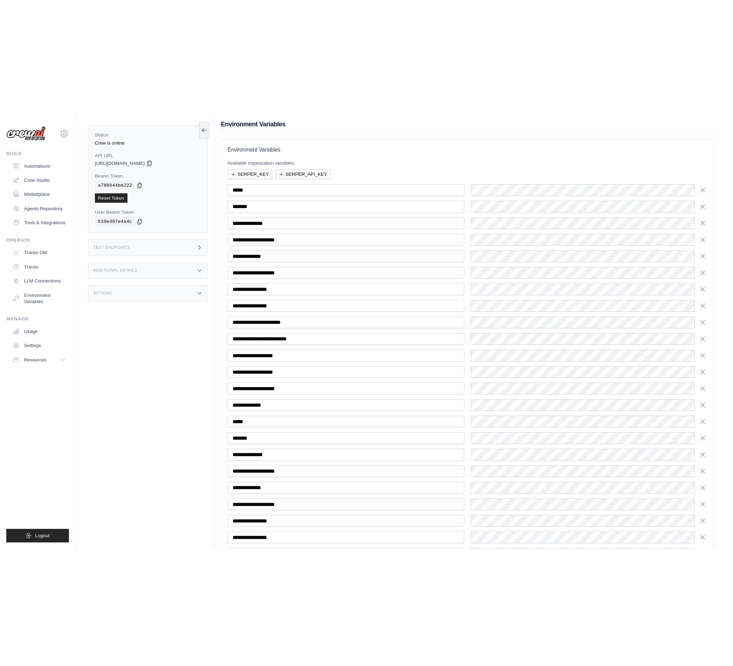
scroll to position [28, 0]
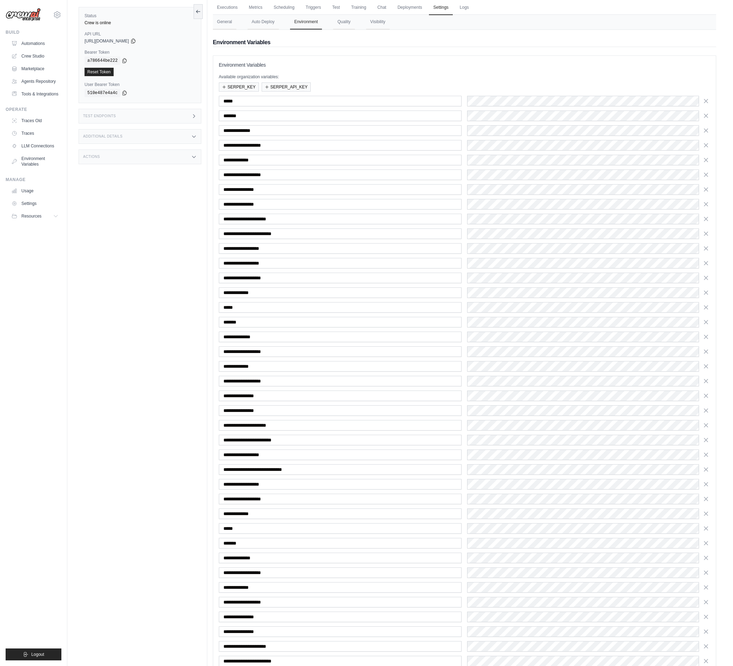
click at [147, 300] on div "Status Crew is online API URL copied https://empower-email-agentic-d5f50e05-2f4…" at bounding box center [143, 333] width 129 height 666
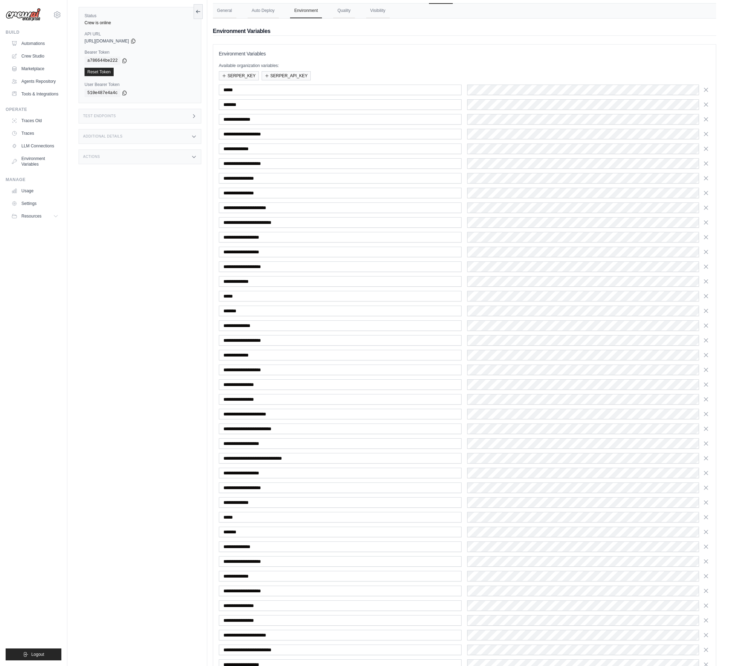
scroll to position [0, 0]
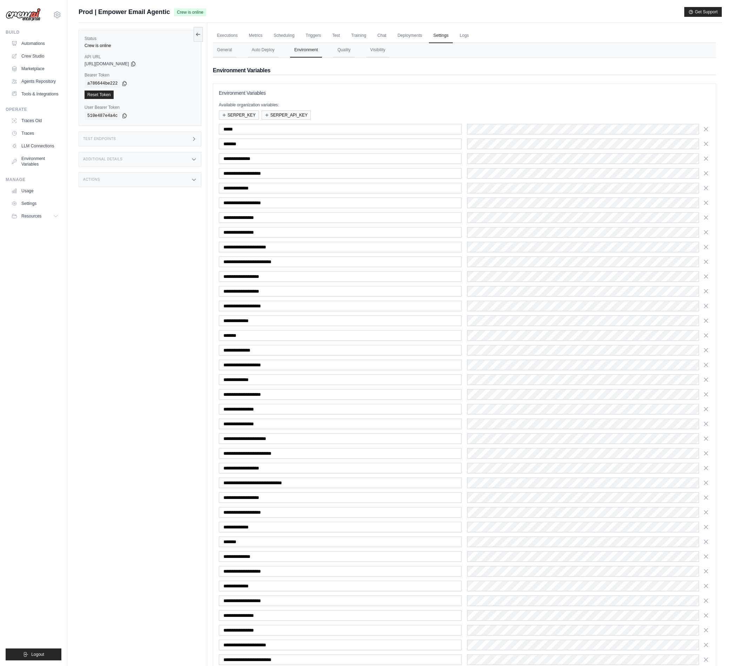
click at [135, 304] on div "Status Crew is online API URL copied https://empower-email-agentic-d5f50e05-2f4…" at bounding box center [143, 356] width 129 height 666
click at [136, 304] on div "Status Crew is online API URL copied https://empower-email-agentic-d5f50e05-2f4…" at bounding box center [143, 356] width 129 height 666
click at [158, 331] on div "Status Crew is online API URL copied https://empower-email-agentic-d5f50e05-2f4…" at bounding box center [143, 356] width 129 height 666
click at [210, 384] on div "Executions Metrics Scheduling Triggers Test Training Chat Deployments Settings …" at bounding box center [464, 392] width 514 height 739
click at [198, 384] on div "Status Crew is online API URL copied https://empower-email-agentic-d5f50e05-2f4…" at bounding box center [143, 356] width 129 height 666
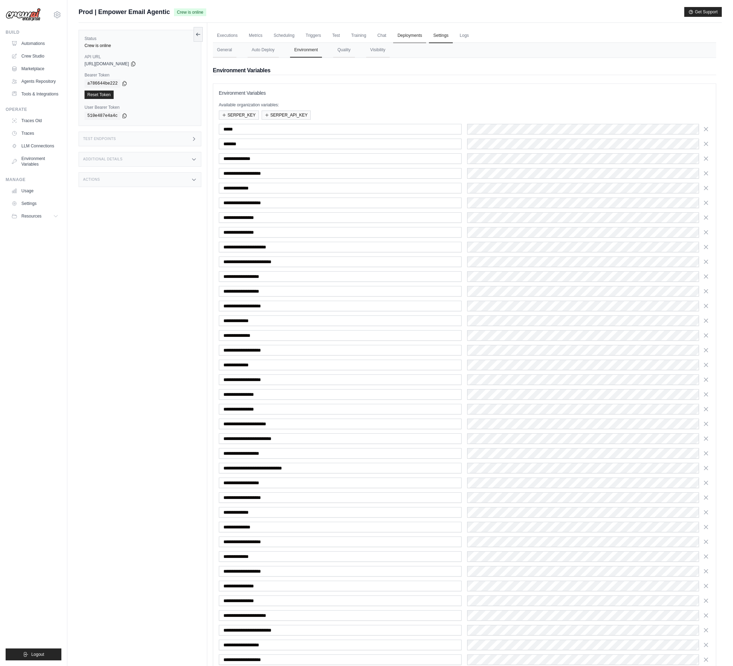
click at [411, 34] on link "Deployments" at bounding box center [409, 35] width 33 height 15
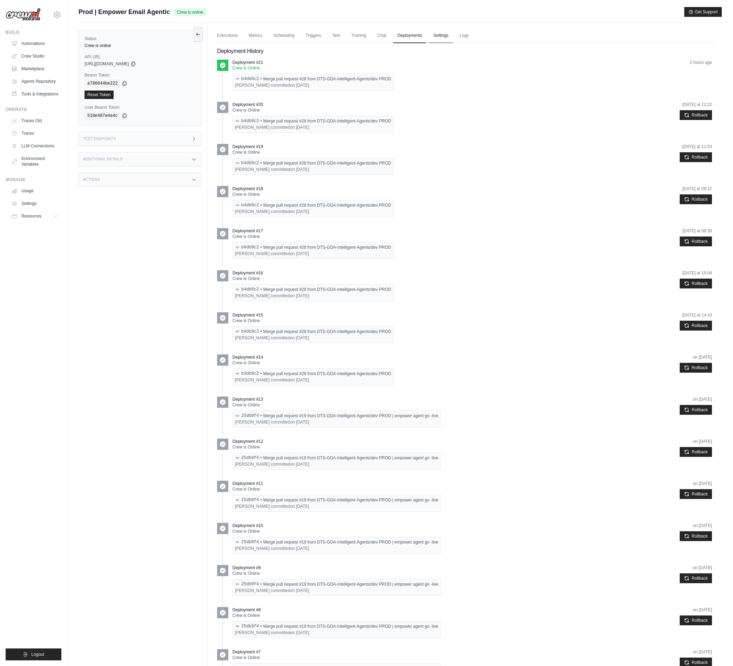
click at [439, 38] on link "Settings" at bounding box center [440, 35] width 23 height 15
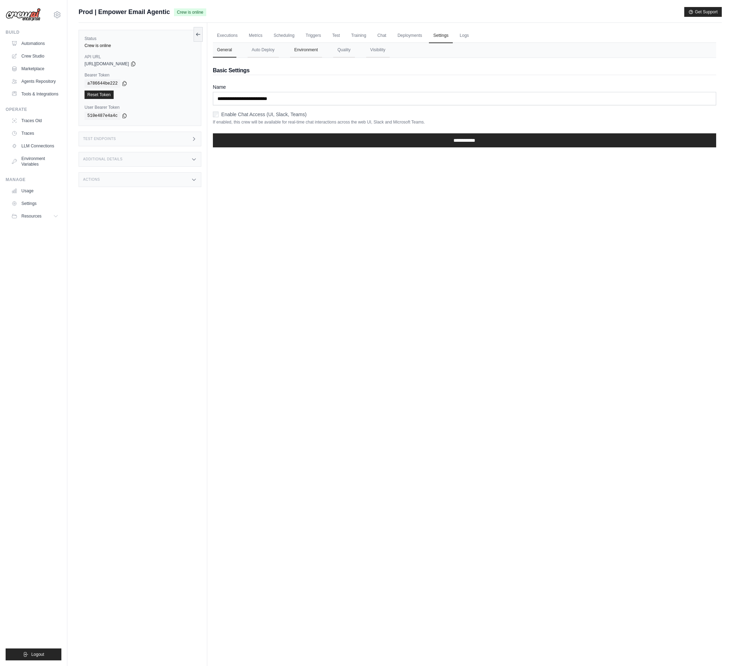
click at [304, 53] on button "Environment" at bounding box center [306, 50] width 32 height 15
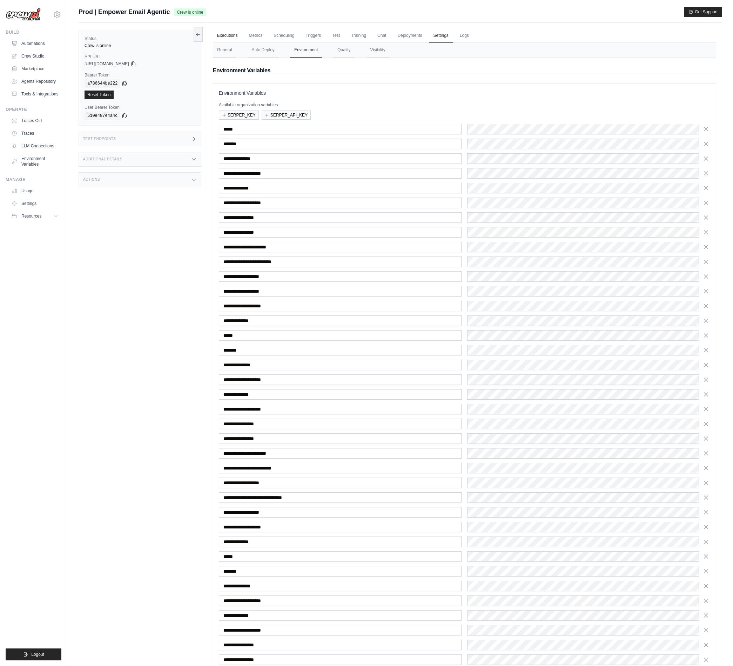
click at [237, 34] on link "Executions" at bounding box center [227, 35] width 29 height 15
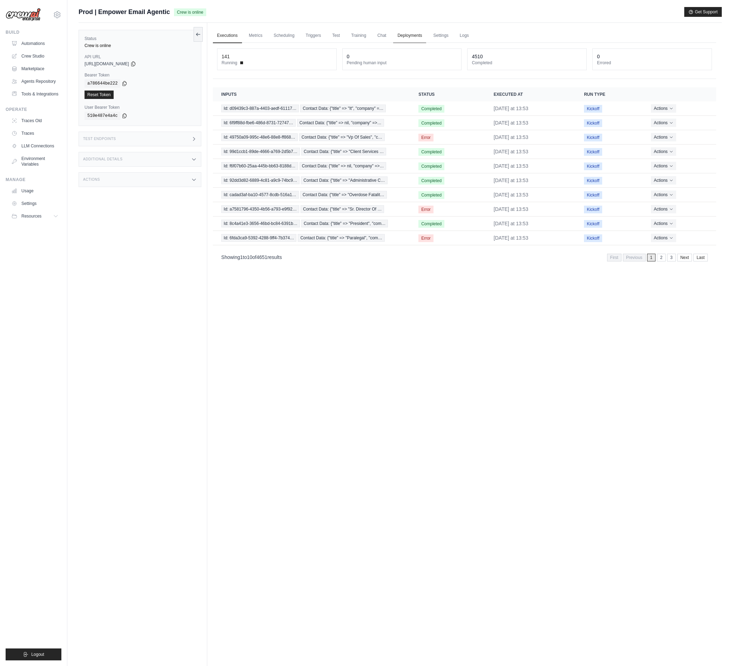
click at [406, 38] on link "Deployments" at bounding box center [409, 35] width 33 height 15
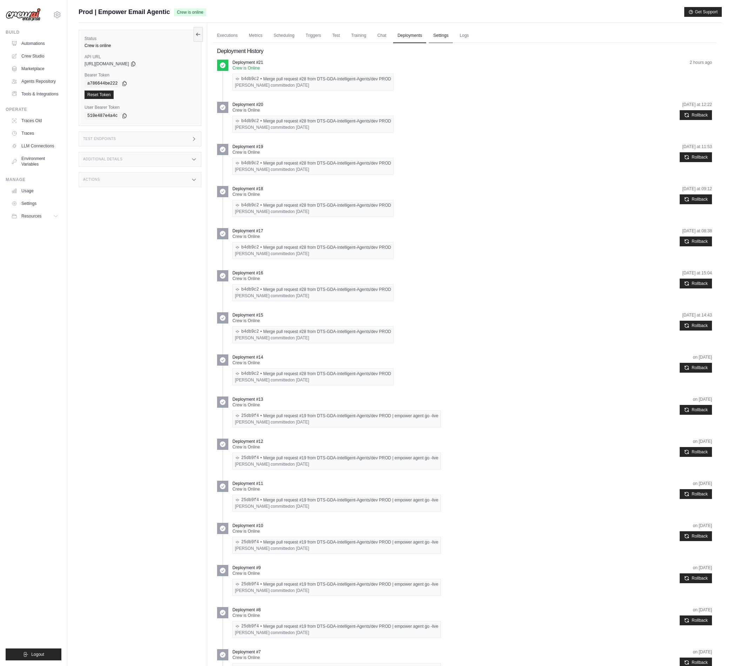
click at [442, 37] on link "Settings" at bounding box center [440, 35] width 23 height 15
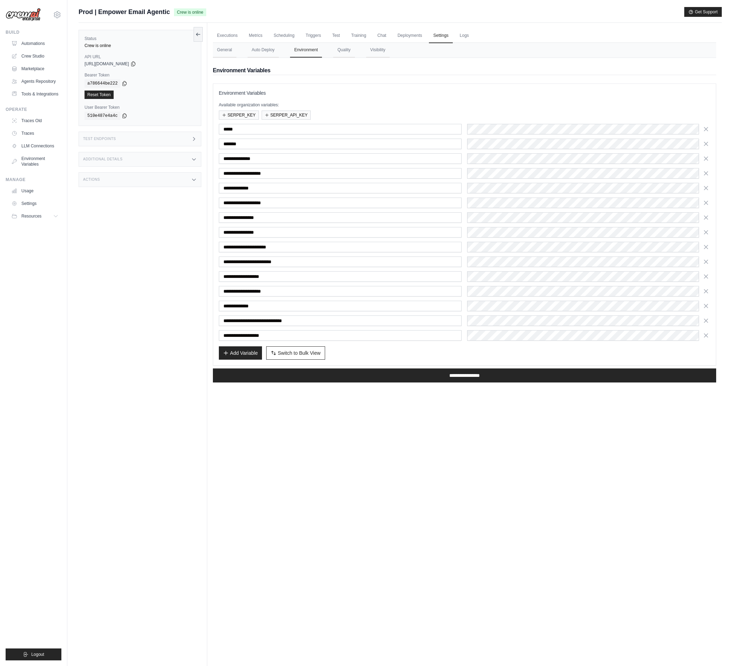
click at [313, 458] on div "Executions Metrics Scheduling Triggers Test Training Chat Deployments Settings …" at bounding box center [464, 356] width 514 height 666
click at [345, 472] on div "Executions Metrics Scheduling Triggers Test Training Chat Deployments Settings …" at bounding box center [464, 356] width 514 height 666
click at [465, 375] on input "**********" at bounding box center [464, 375] width 503 height 14
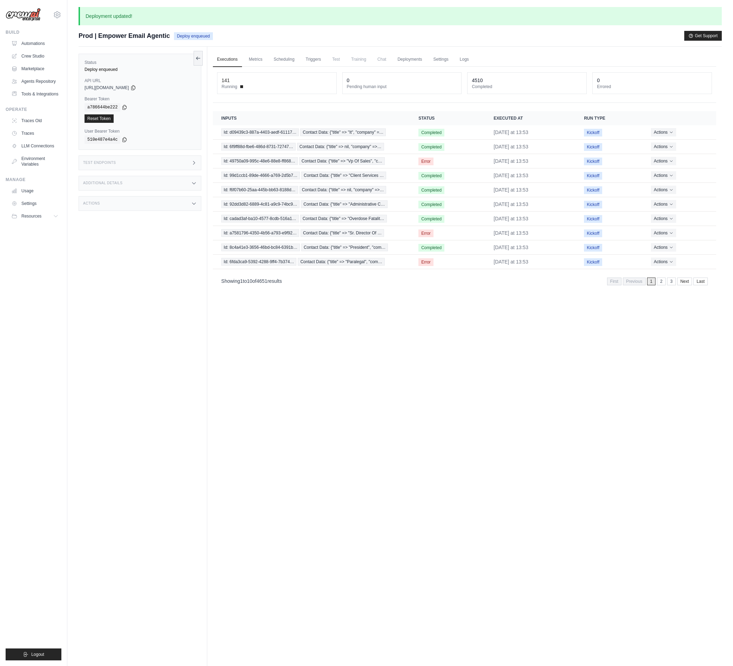
click at [530, 486] on div "Executions Metrics Scheduling Triggers Test Training Chat Deployments Settings …" at bounding box center [464, 380] width 514 height 666
click at [414, 54] on link "Deployments" at bounding box center [409, 59] width 33 height 15
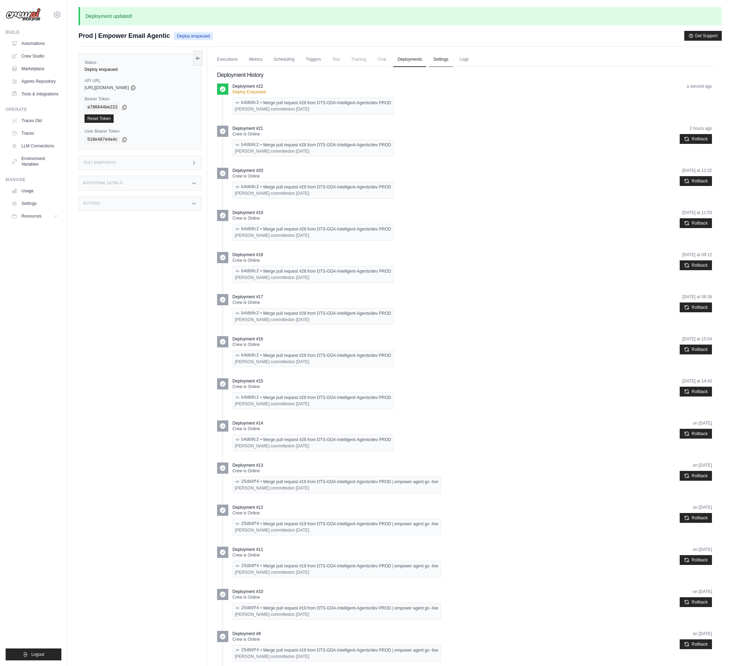
click at [436, 62] on link "Settings" at bounding box center [440, 59] width 23 height 15
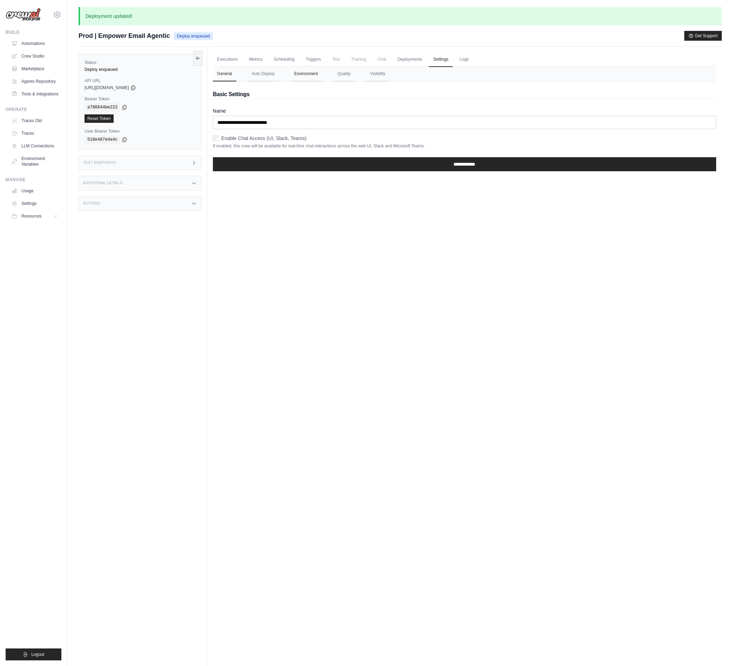
click at [307, 80] on button "Environment" at bounding box center [306, 74] width 32 height 15
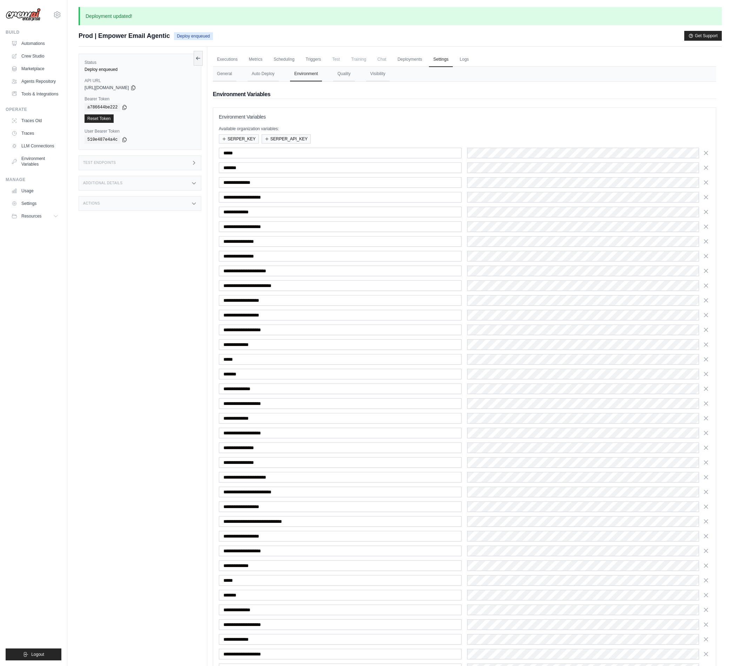
click at [172, 326] on div "Status Deploy enqueued API URL copied https://empower-email-agentic-d5f50e05-2f…" at bounding box center [143, 380] width 129 height 666
click at [173, 315] on div "Status Deploy enqueued API URL copied https://empower-email-agentic-d5f50e05-2f…" at bounding box center [143, 380] width 129 height 666
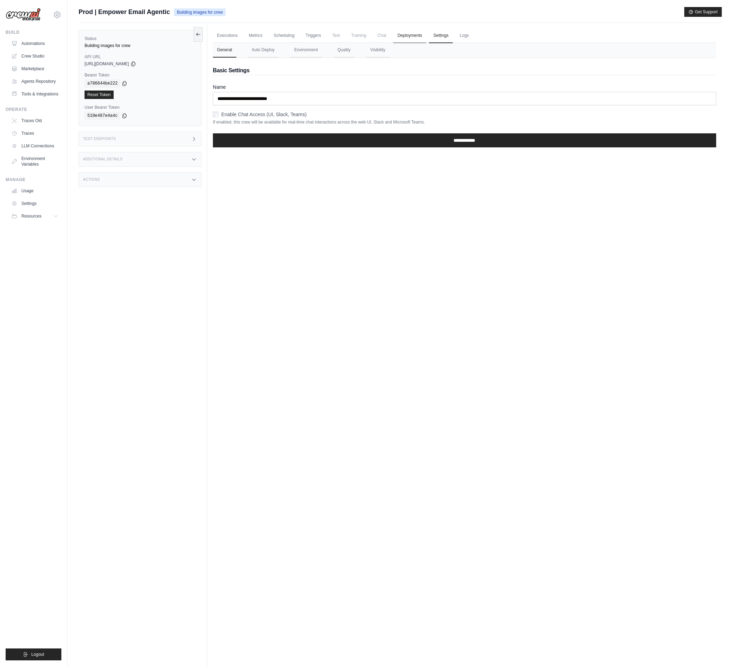
click at [412, 34] on link "Deployments" at bounding box center [409, 35] width 33 height 15
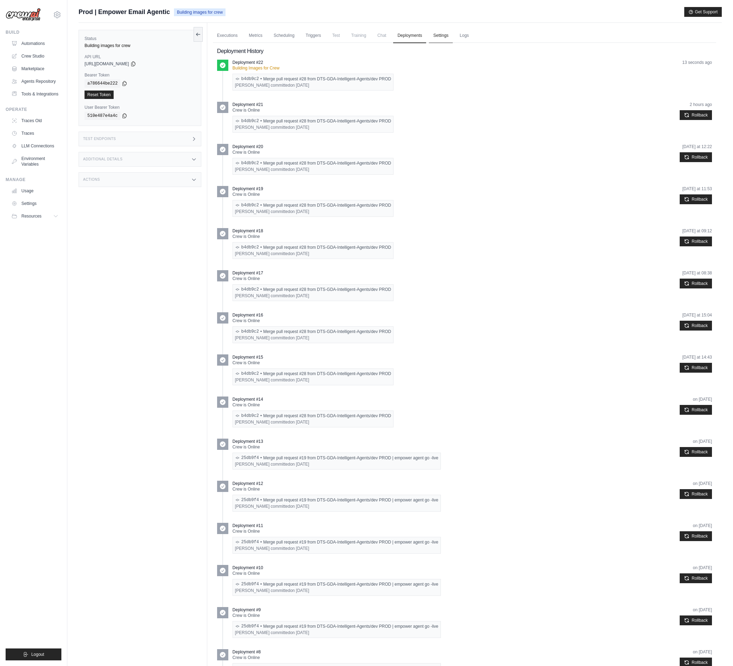
click at [432, 39] on link "Settings" at bounding box center [440, 35] width 23 height 15
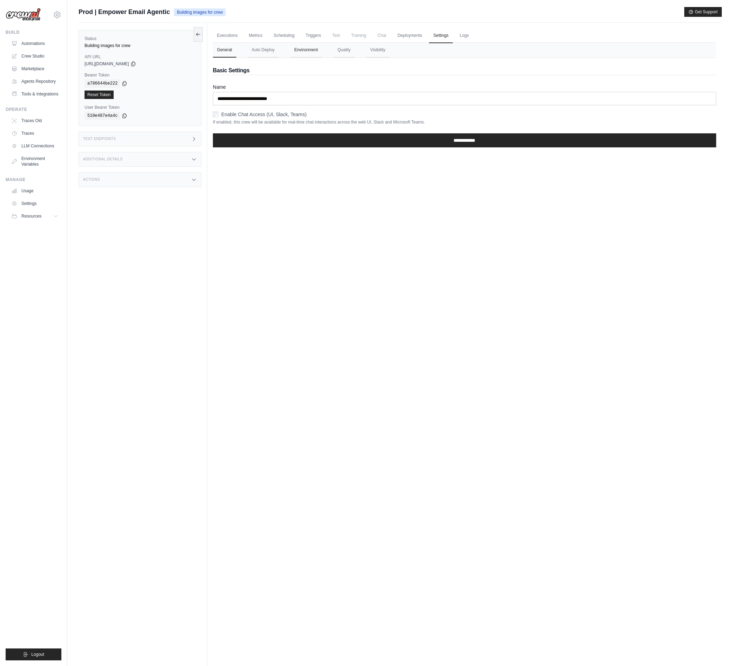
click at [304, 50] on button "Environment" at bounding box center [306, 50] width 32 height 15
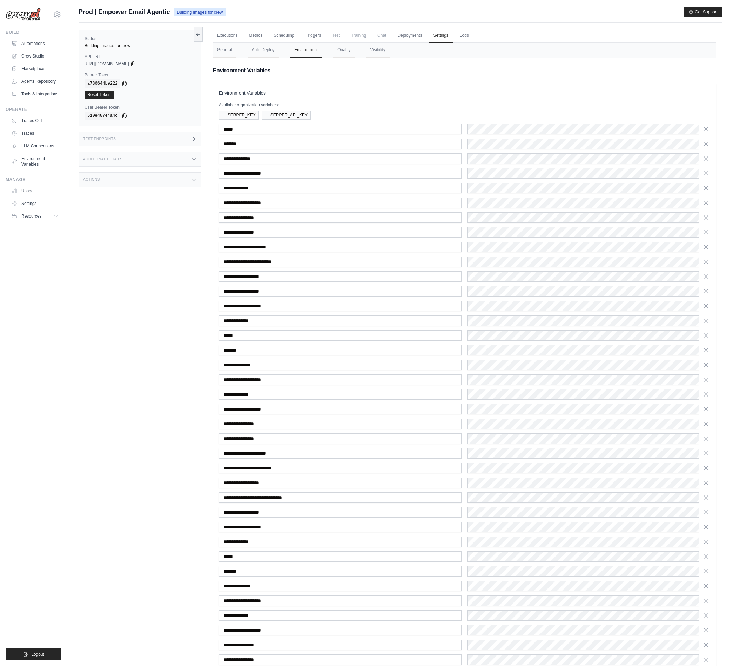
click at [121, 370] on div "Status Building images for crew API URL copied [URL][DOMAIN_NAME] Bearer Token …" at bounding box center [143, 356] width 129 height 666
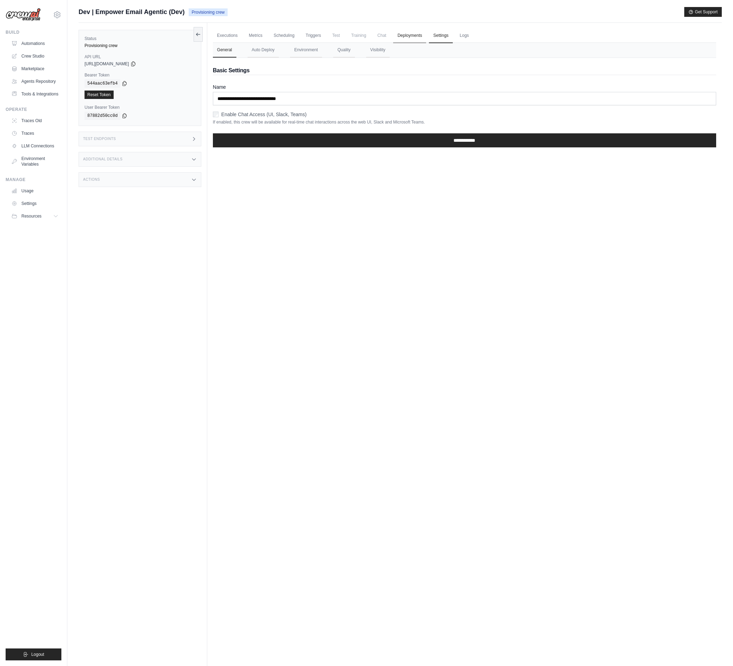
click at [401, 41] on link "Deployments" at bounding box center [409, 35] width 33 height 15
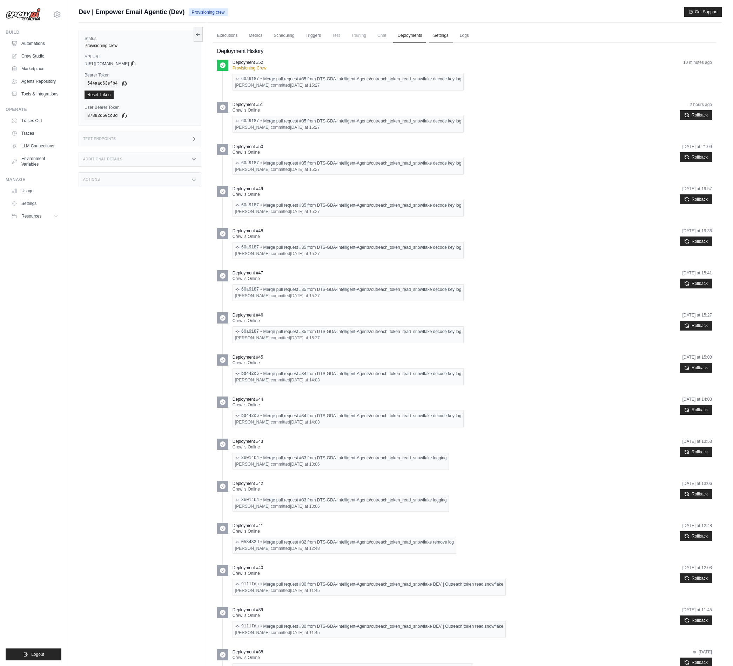
click at [438, 35] on link "Settings" at bounding box center [440, 35] width 23 height 15
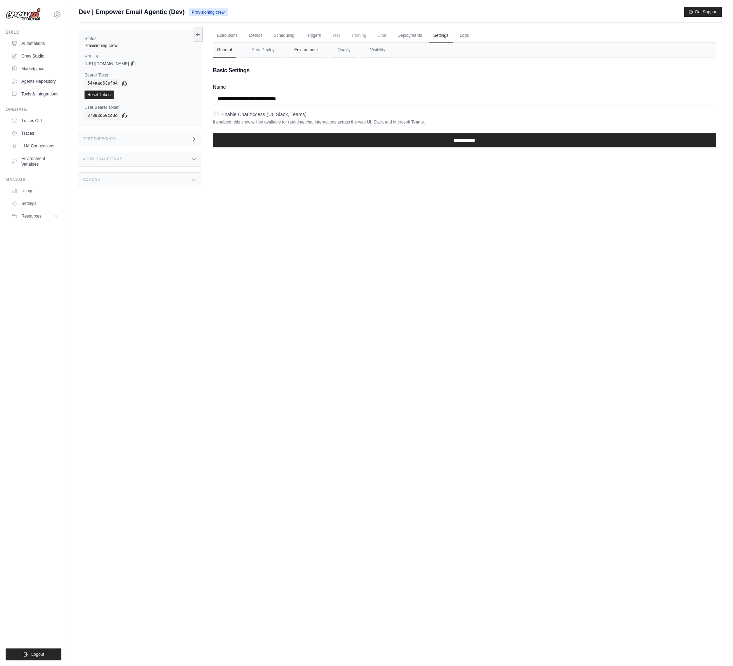
click at [313, 49] on button "Environment" at bounding box center [306, 50] width 32 height 15
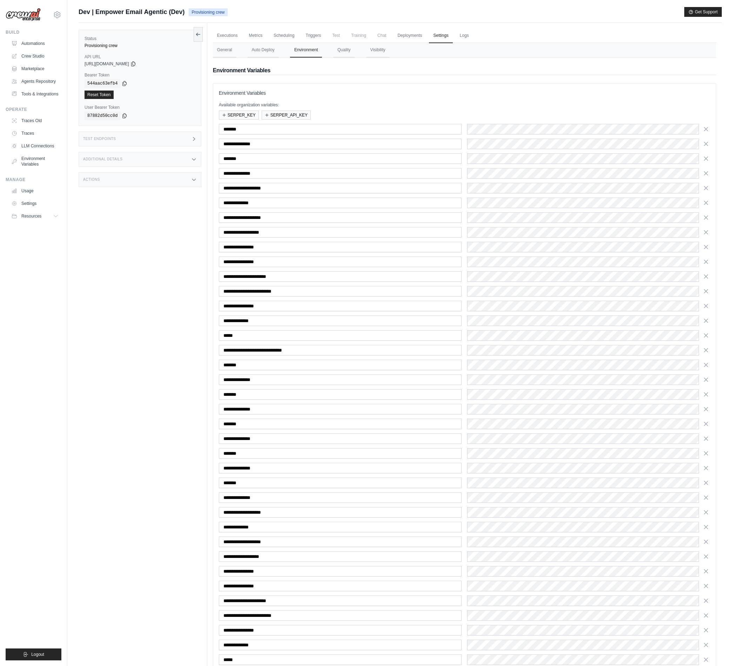
click at [193, 262] on div "Status Provisioning crew API URL copied https://empower-email-agentic-0ae54a8d-…" at bounding box center [143, 356] width 129 height 666
click at [706, 349] on icon "button" at bounding box center [706, 350] width 4 height 4
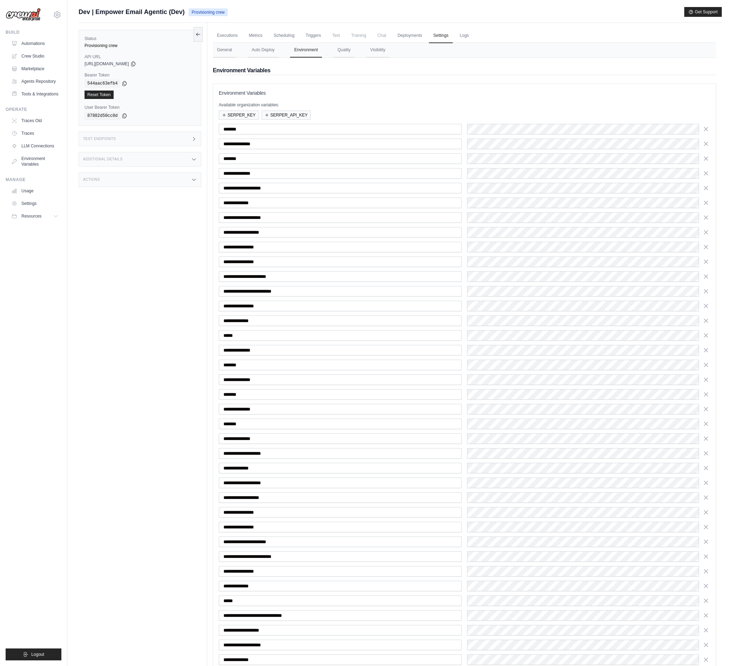
click at [706, 349] on icon "button" at bounding box center [706, 350] width 4 height 4
click at [706, 363] on icon "button" at bounding box center [706, 365] width 4 height 4
click at [706, 349] on icon "button" at bounding box center [706, 350] width 4 height 4
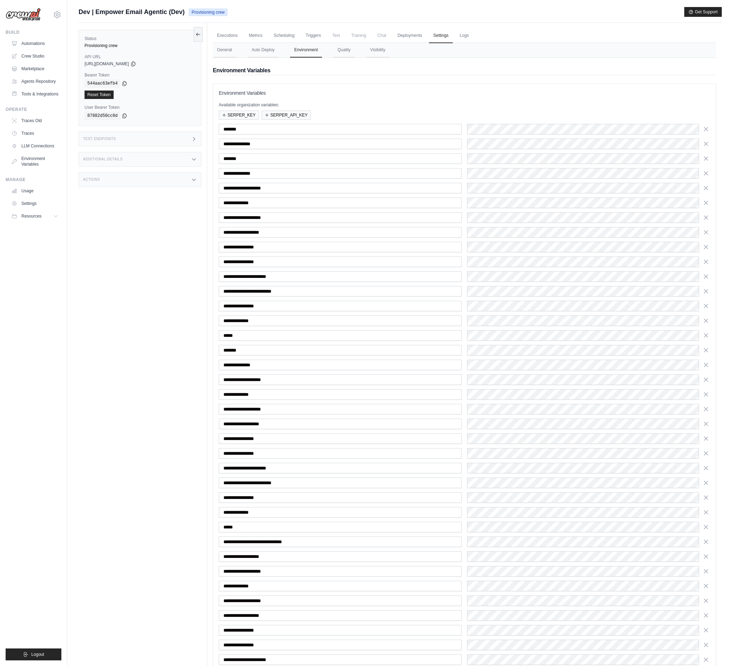
click at [706, 349] on icon "button" at bounding box center [706, 350] width 4 height 4
click at [705, 337] on icon "button" at bounding box center [705, 334] width 7 height 7
click at [705, 346] on icon "button" at bounding box center [705, 349] width 7 height 7
click at [705, 337] on icon "button" at bounding box center [705, 335] width 7 height 7
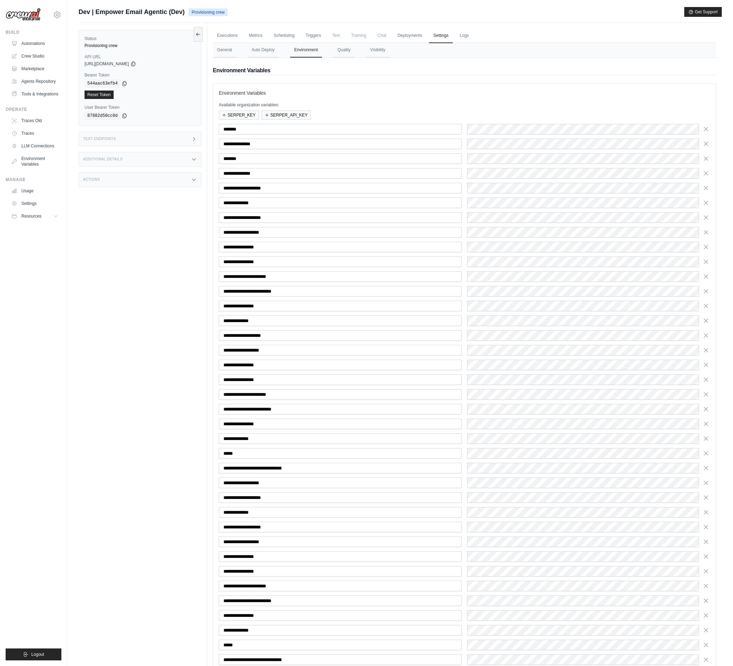
click at [705, 337] on icon "button" at bounding box center [705, 335] width 7 height 7
click at [705, 346] on icon "button" at bounding box center [705, 349] width 7 height 7
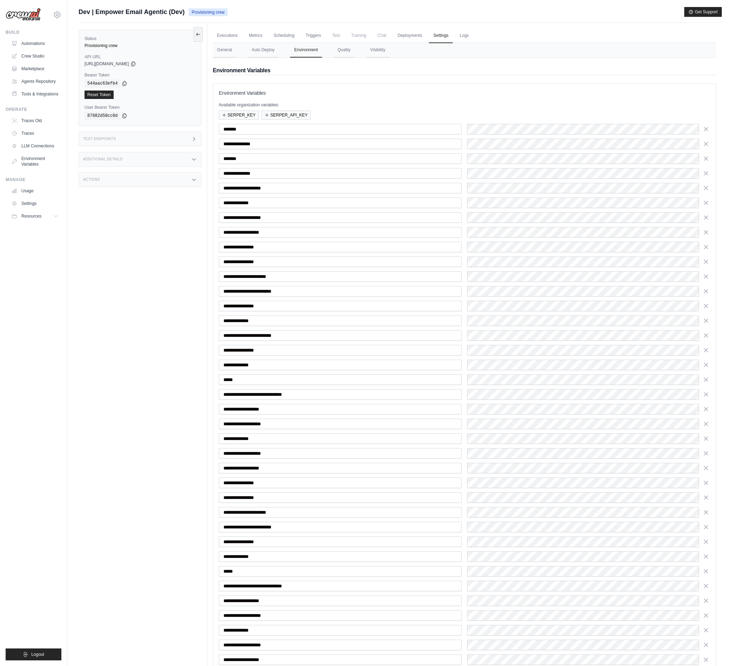
click at [705, 337] on icon "button" at bounding box center [705, 335] width 7 height 7
click at [706, 350] on icon "button" at bounding box center [706, 350] width 4 height 4
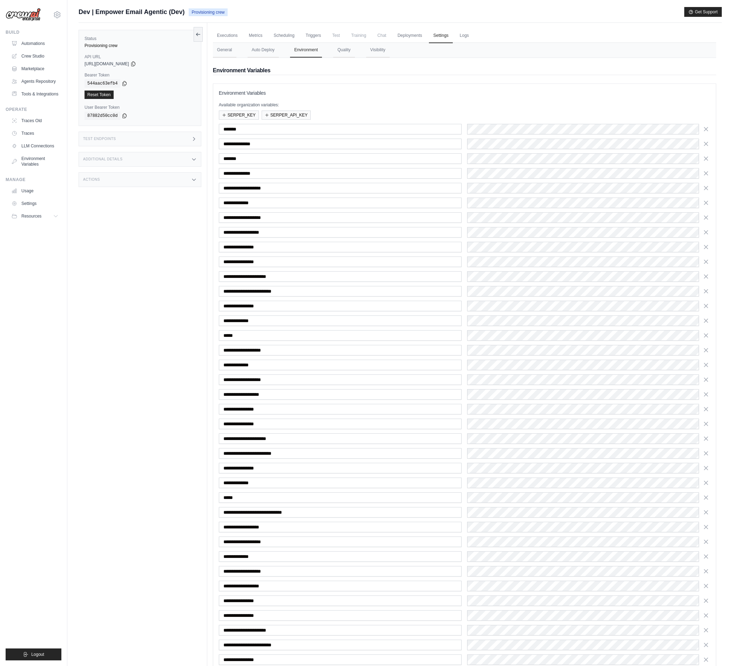
click at [706, 350] on icon "button" at bounding box center [706, 350] width 4 height 4
click at [706, 363] on icon "button" at bounding box center [706, 365] width 4 height 4
click at [706, 350] on icon "button" at bounding box center [706, 350] width 4 height 4
click at [706, 363] on icon "button" at bounding box center [706, 365] width 4 height 4
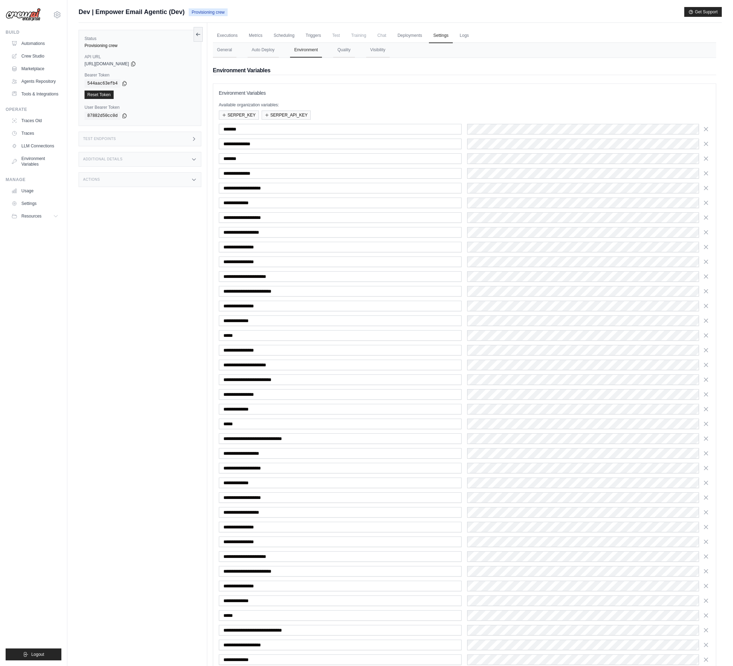
click at [706, 350] on icon "button" at bounding box center [706, 350] width 4 height 4
click at [706, 363] on icon "button" at bounding box center [706, 365] width 4 height 4
click at [706, 350] on icon "button" at bounding box center [706, 350] width 4 height 4
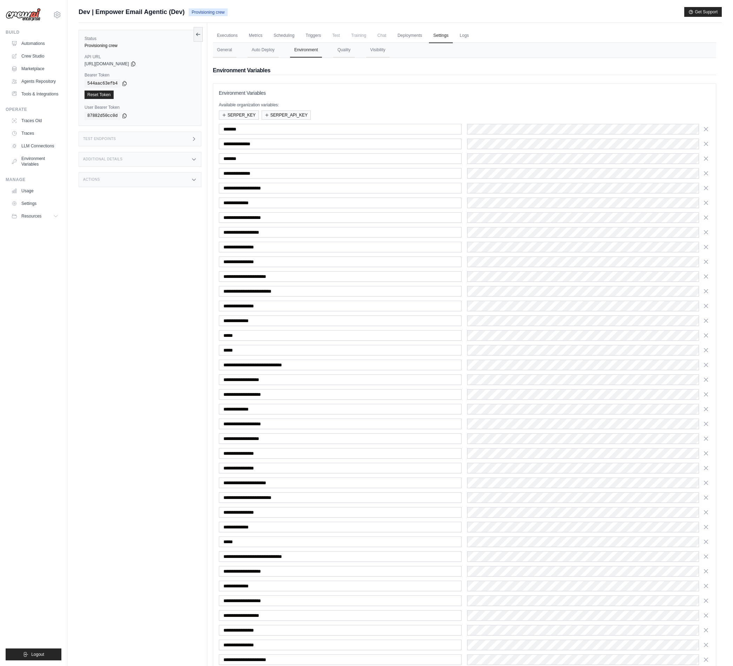
click at [706, 350] on icon "button" at bounding box center [706, 350] width 4 height 4
click at [706, 363] on icon "button" at bounding box center [706, 365] width 4 height 4
click at [706, 350] on icon "button" at bounding box center [706, 350] width 4 height 4
click at [706, 363] on icon "button" at bounding box center [706, 365] width 4 height 4
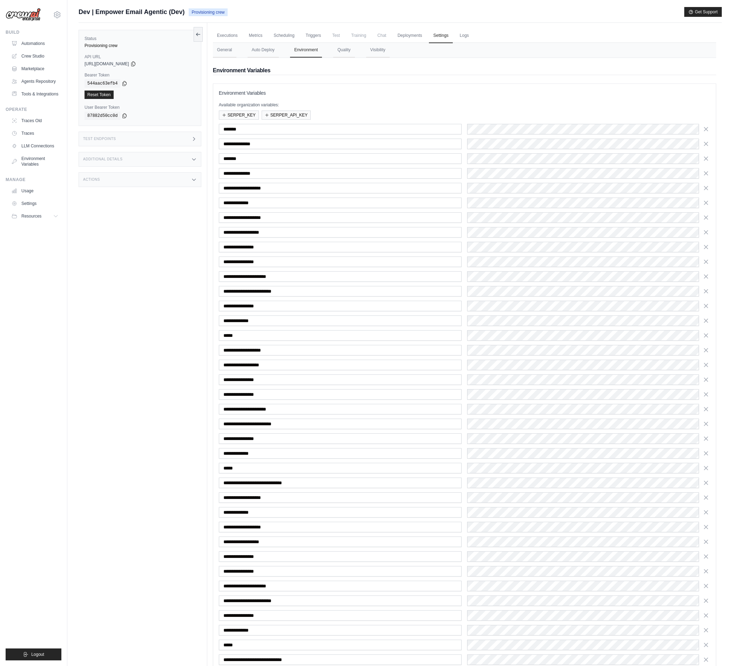
click at [706, 350] on icon "button" at bounding box center [706, 350] width 4 height 4
click at [706, 363] on icon "button" at bounding box center [706, 365] width 4 height 4
click at [706, 350] on icon "button" at bounding box center [706, 350] width 4 height 4
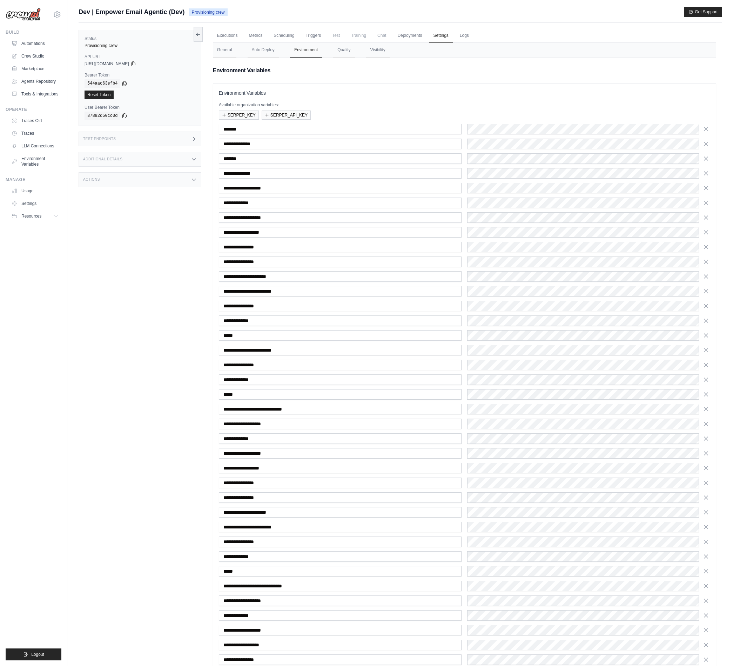
click at [706, 350] on icon "button" at bounding box center [706, 350] width 4 height 4
click at [706, 363] on icon "button" at bounding box center [706, 365] width 4 height 4
click at [706, 350] on icon "button" at bounding box center [706, 350] width 4 height 4
click at [706, 363] on icon "button" at bounding box center [706, 365] width 4 height 4
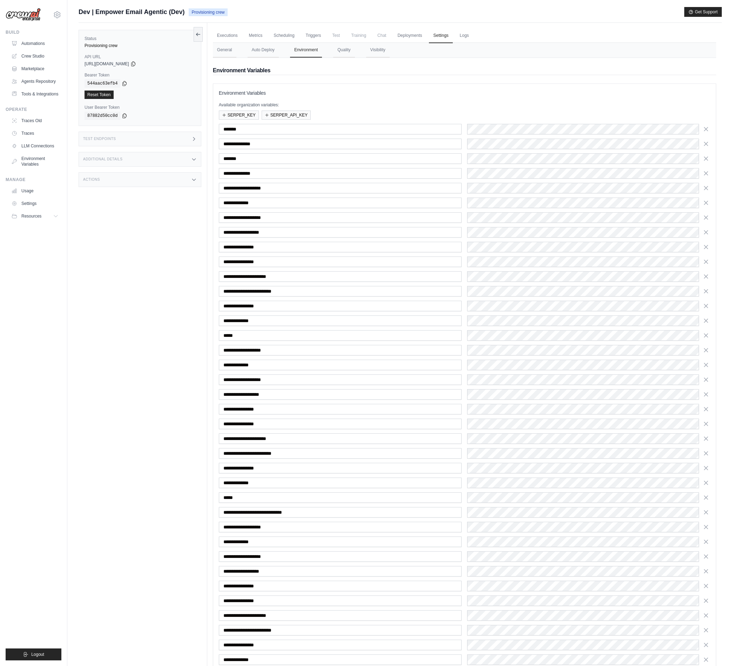
click at [706, 350] on icon "button" at bounding box center [706, 350] width 4 height 4
click at [706, 363] on icon "button" at bounding box center [706, 365] width 4 height 4
click at [706, 350] on icon "button" at bounding box center [706, 350] width 4 height 4
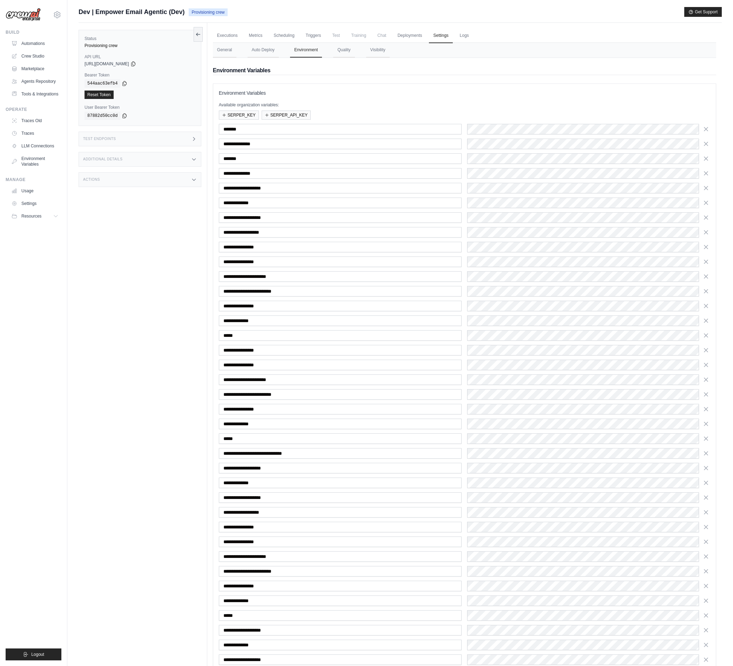
click at [706, 363] on icon "button" at bounding box center [706, 365] width 4 height 4
click at [706, 350] on icon "button" at bounding box center [706, 350] width 4 height 4
click at [706, 363] on icon "button" at bounding box center [706, 365] width 4 height 4
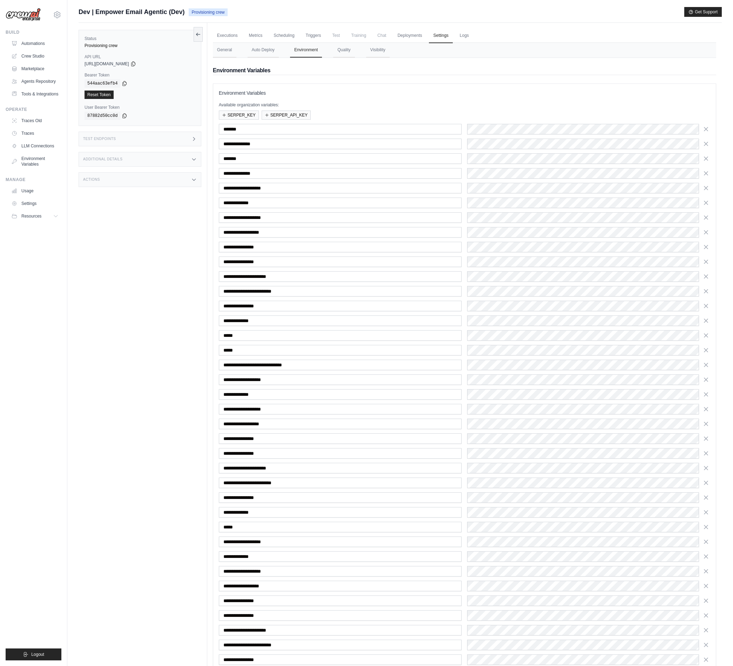
click at [706, 350] on icon "button" at bounding box center [706, 350] width 4 height 4
click at [706, 363] on icon "button" at bounding box center [706, 365] width 4 height 4
click at [706, 350] on icon "button" at bounding box center [706, 350] width 4 height 4
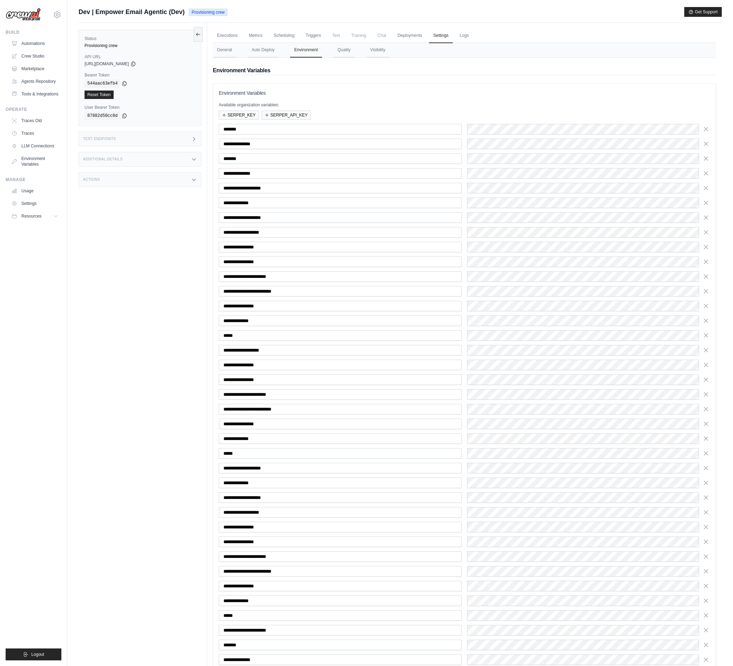
click at [706, 350] on icon "button" at bounding box center [706, 350] width 4 height 4
click at [706, 363] on icon "button" at bounding box center [706, 365] width 4 height 4
click at [706, 350] on icon "button" at bounding box center [706, 350] width 4 height 4
click at [706, 363] on icon "button" at bounding box center [706, 365] width 4 height 4
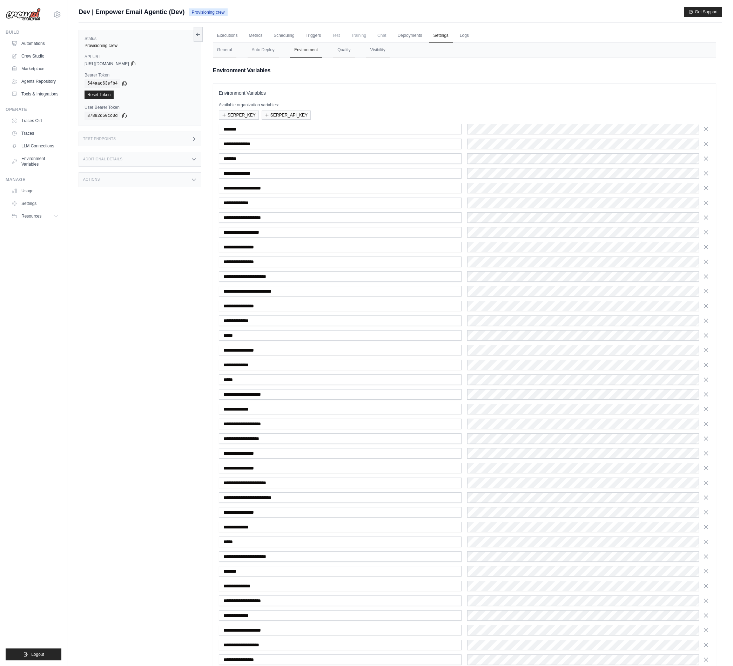
click at [706, 350] on icon "button" at bounding box center [706, 350] width 4 height 4
click at [706, 363] on icon "button" at bounding box center [706, 365] width 4 height 4
click at [706, 350] on icon "button" at bounding box center [706, 350] width 4 height 4
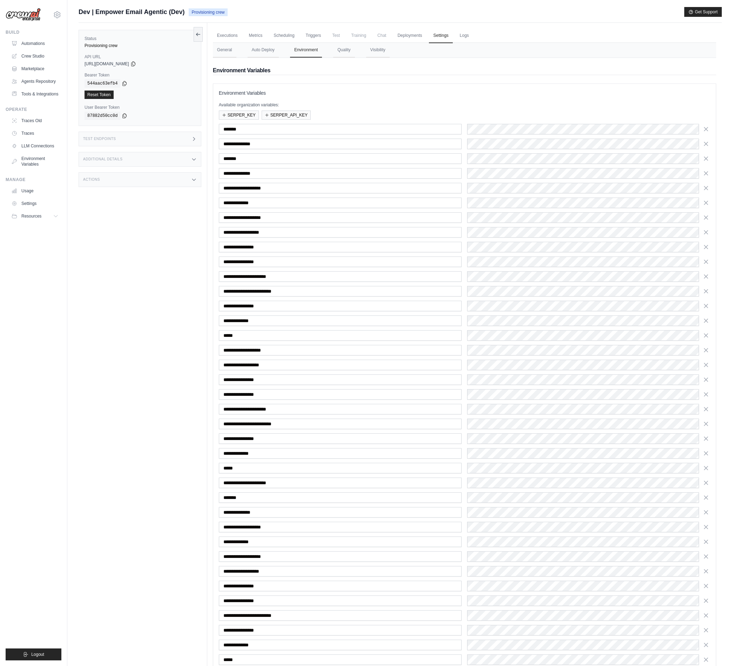
click at [706, 350] on icon "button" at bounding box center [706, 350] width 4 height 4
click at [706, 363] on icon "button" at bounding box center [706, 365] width 4 height 4
click at [706, 350] on icon "button" at bounding box center [706, 350] width 4 height 4
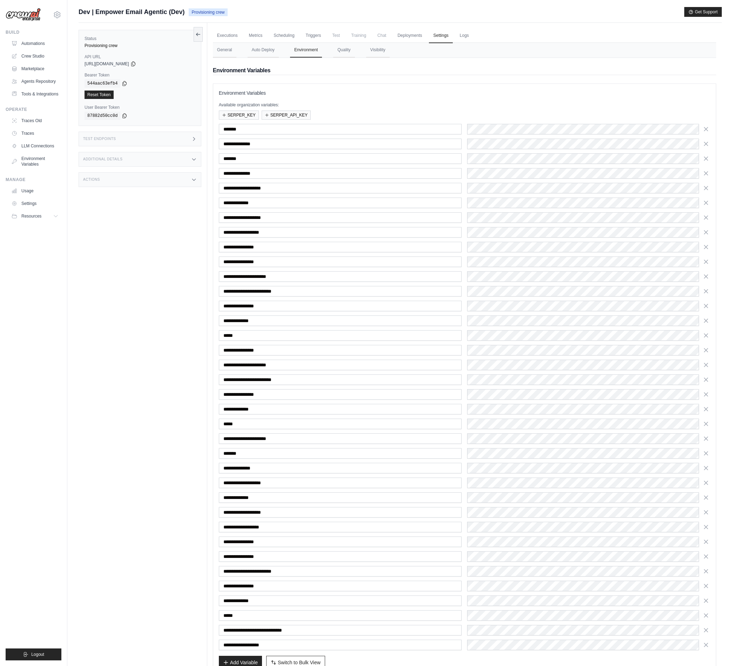
click at [706, 350] on icon "button" at bounding box center [706, 350] width 4 height 4
click at [706, 363] on icon "button" at bounding box center [706, 365] width 4 height 4
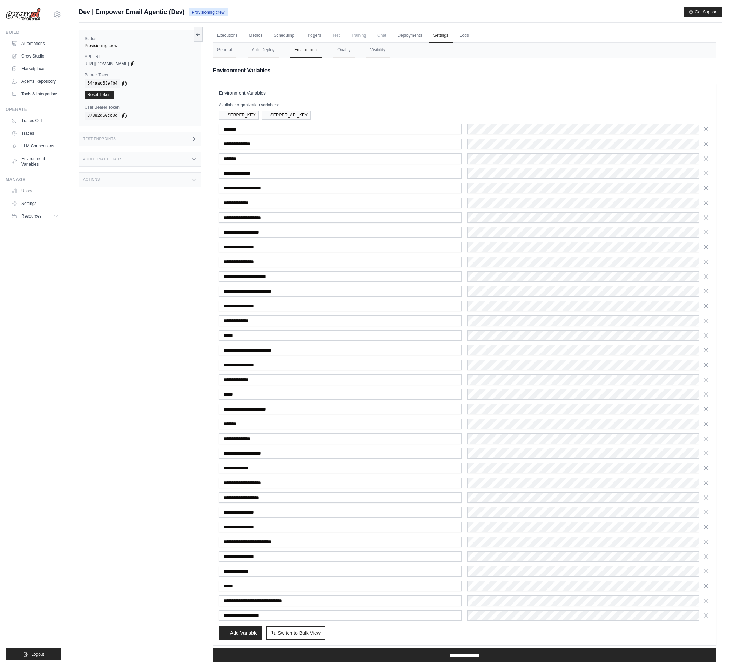
click at [706, 350] on icon "button" at bounding box center [706, 350] width 4 height 4
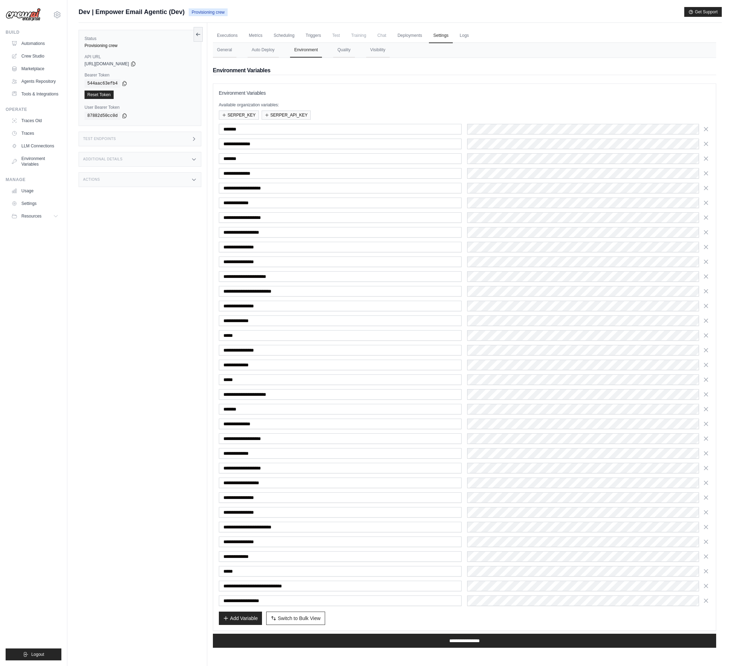
click at [706, 350] on icon "button" at bounding box center [706, 350] width 4 height 4
click at [706, 363] on icon "button" at bounding box center [706, 365] width 4 height 4
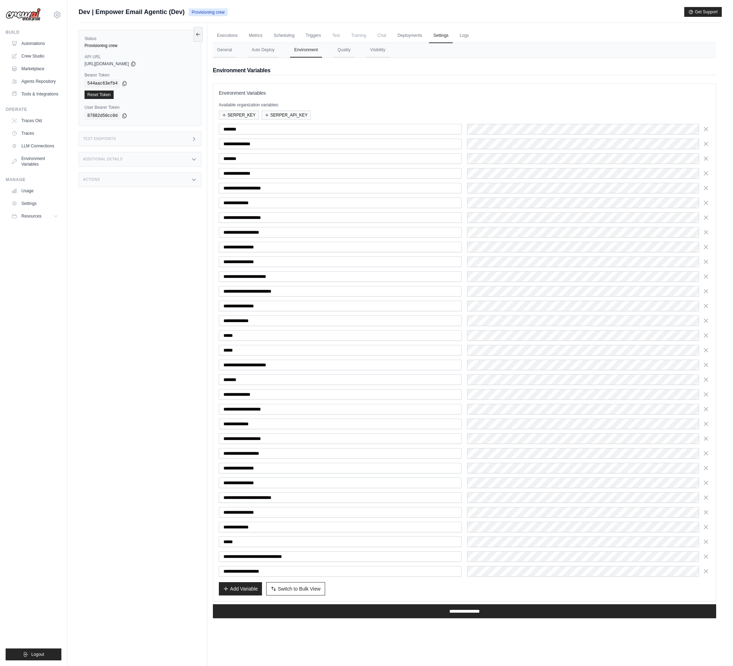
click at [706, 350] on icon "button" at bounding box center [706, 350] width 4 height 4
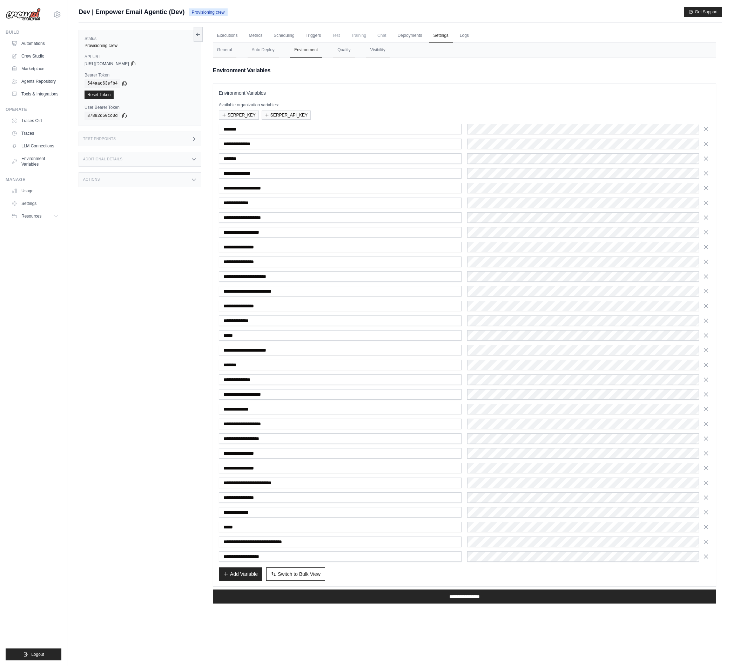
click at [706, 350] on icon "button" at bounding box center [706, 350] width 4 height 4
click at [706, 363] on icon "button" at bounding box center [706, 365] width 4 height 4
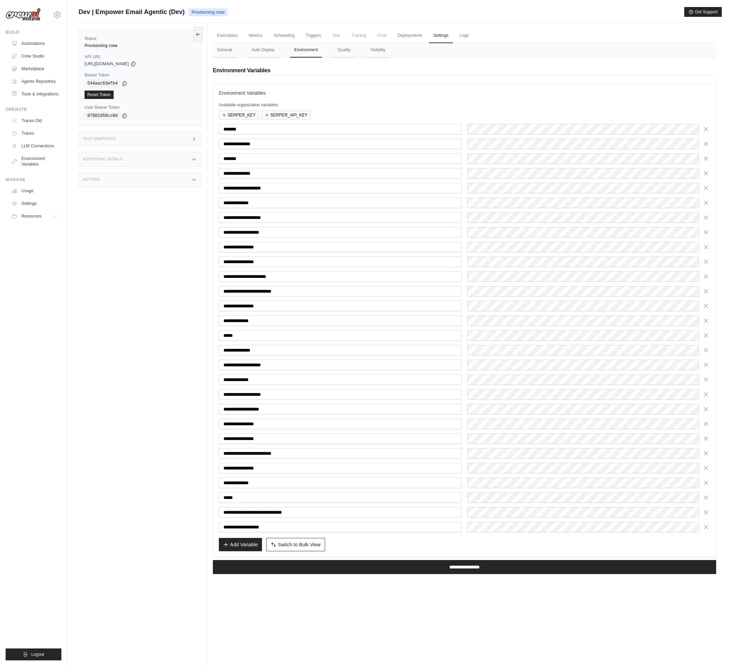
click at [706, 350] on icon "button" at bounding box center [706, 350] width 4 height 4
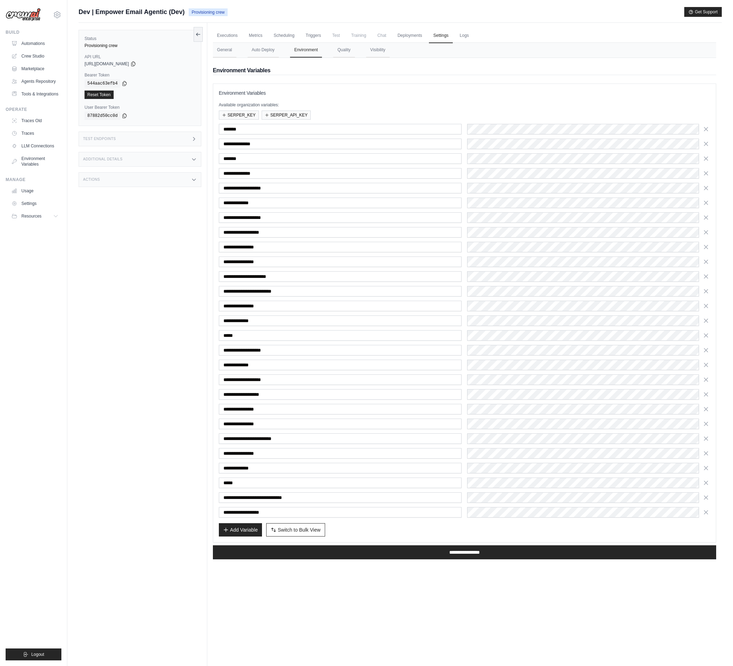
click at [706, 350] on icon "button" at bounding box center [706, 350] width 4 height 4
click at [706, 363] on icon "button" at bounding box center [706, 365] width 4 height 4
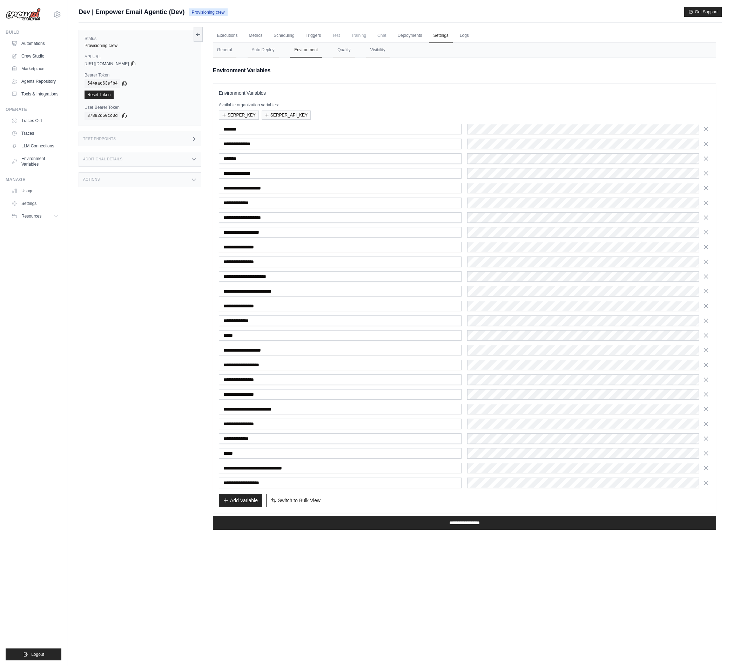
click at [706, 350] on icon "button" at bounding box center [706, 350] width 4 height 4
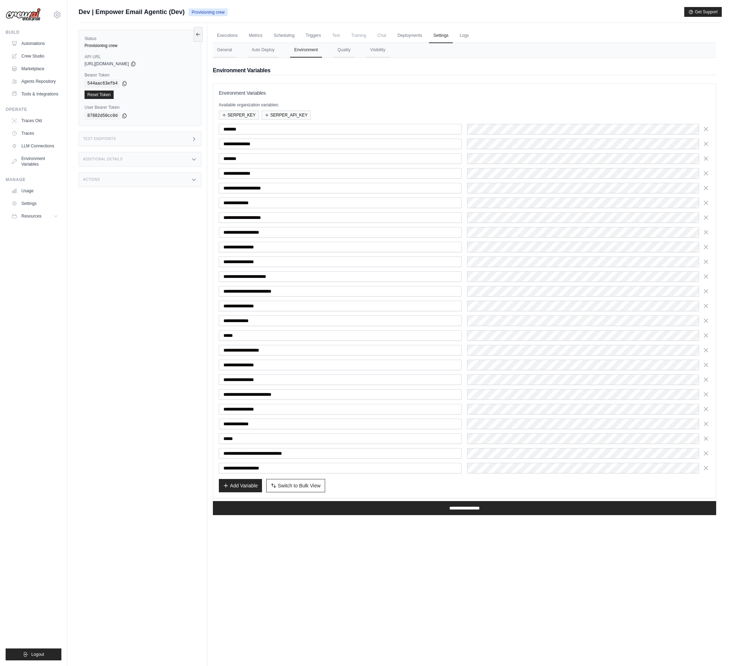
click at [706, 350] on icon "button" at bounding box center [706, 350] width 4 height 4
click at [706, 363] on icon "button" at bounding box center [706, 365] width 4 height 4
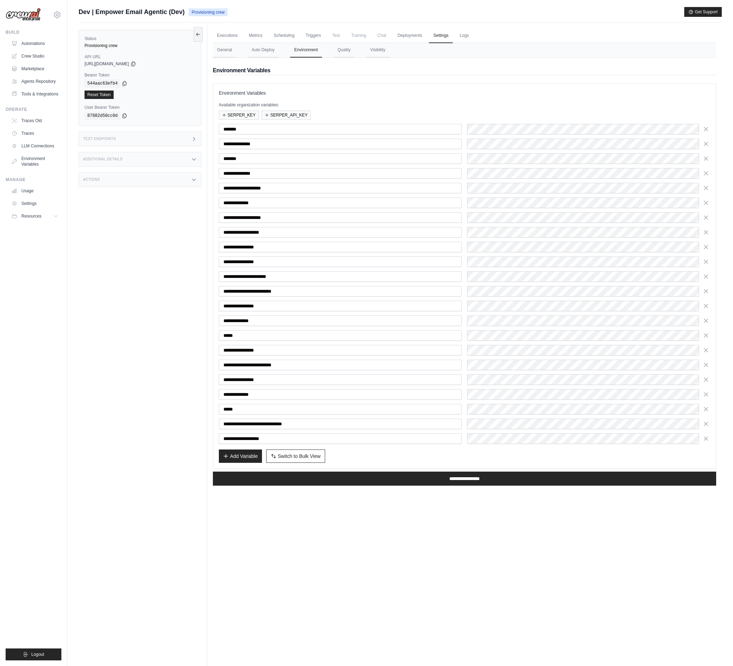
click at [706, 350] on icon "button" at bounding box center [706, 350] width 4 height 4
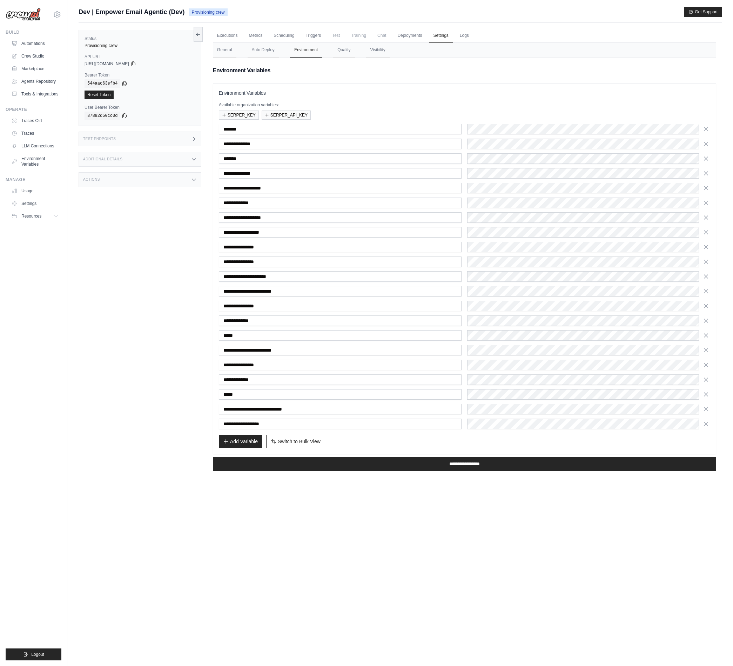
click at [706, 350] on icon "button" at bounding box center [706, 350] width 4 height 4
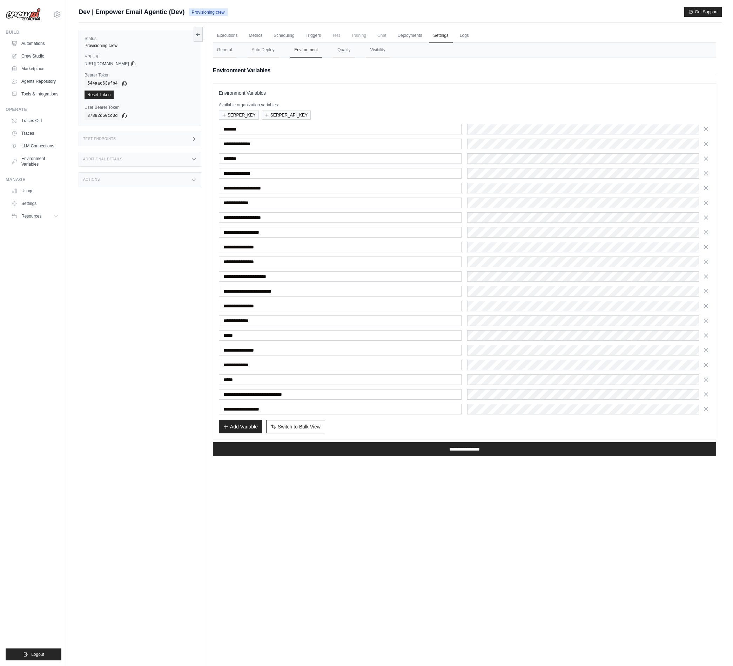
click at [706, 350] on icon "button" at bounding box center [706, 350] width 4 height 4
click at [706, 363] on icon "button" at bounding box center [706, 365] width 4 height 4
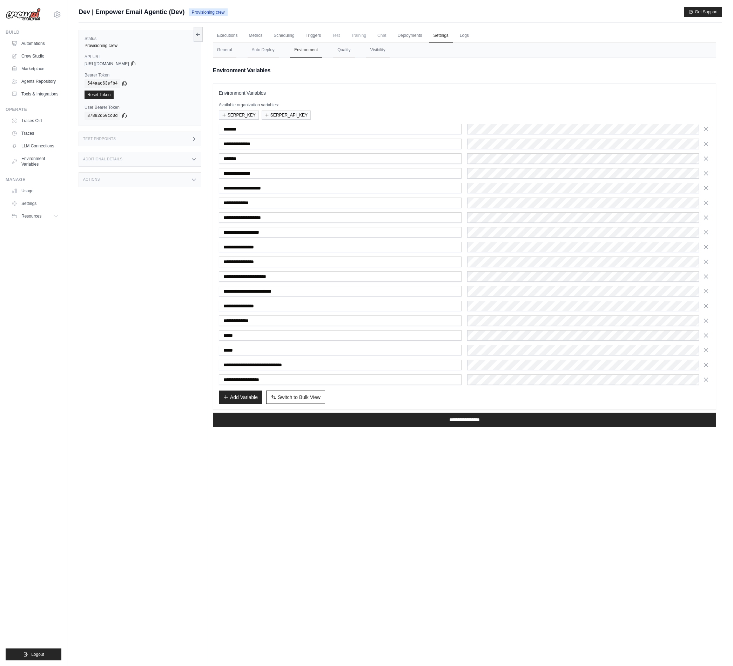
click at [706, 350] on icon "button" at bounding box center [706, 350] width 4 height 4
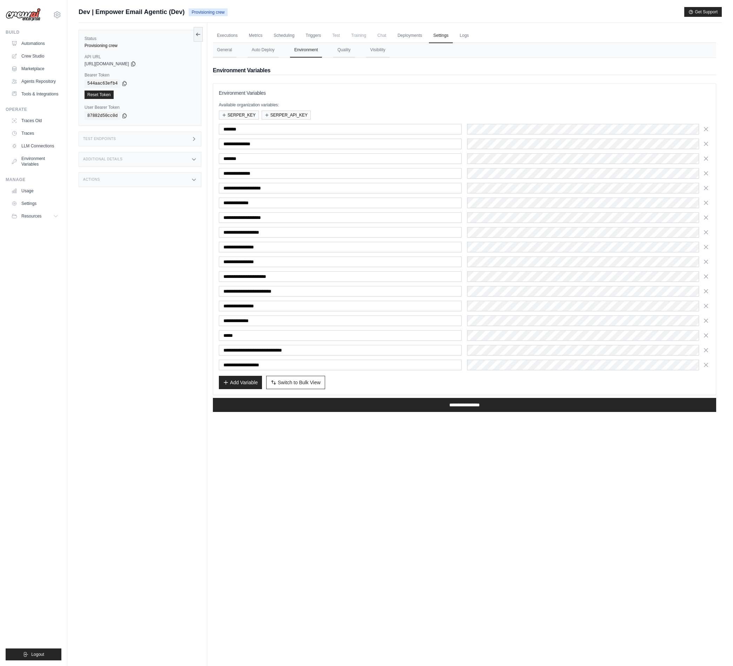
click at [706, 350] on icon "button" at bounding box center [706, 350] width 4 height 4
click at [706, 363] on icon "button" at bounding box center [706, 365] width 4 height 4
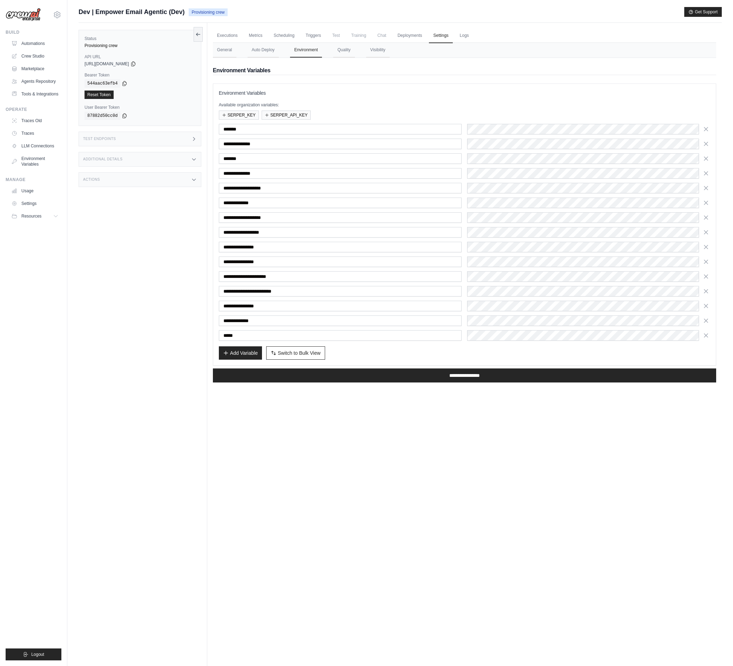
click at [384, 478] on div "Executions Metrics Scheduling Triggers Test Training Chat Deployments Settings …" at bounding box center [464, 356] width 514 height 666
click at [124, 246] on div "Status Provisioning crew API URL copied https://empower-email-agentic-0ae54a8d-…" at bounding box center [143, 356] width 129 height 666
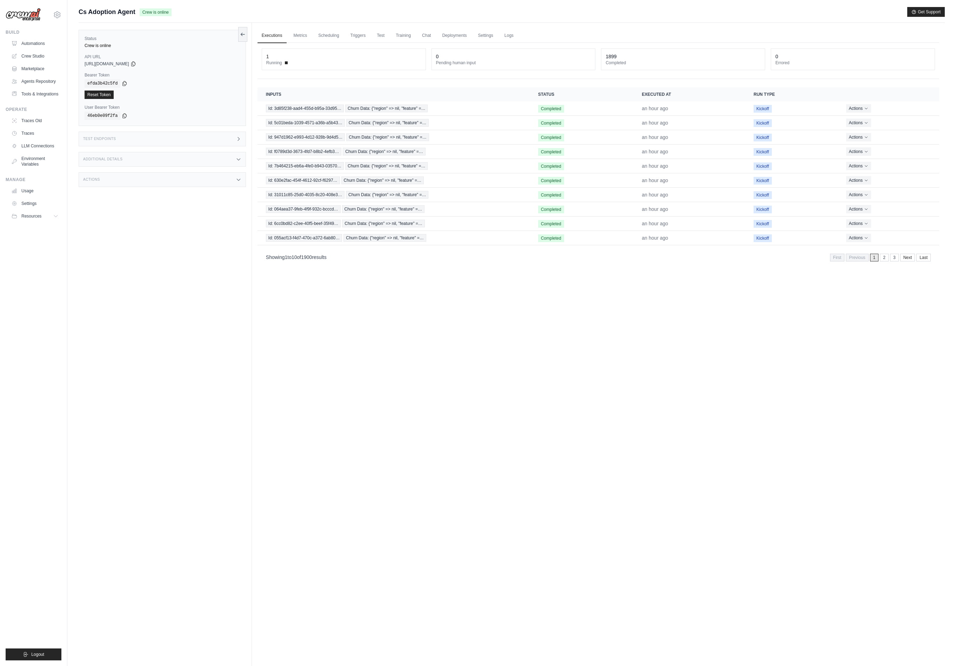
click at [198, 337] on div "Status Crew is online API URL copied [URL][DOMAIN_NAME] Bearer Token copied efd…" at bounding box center [165, 356] width 173 height 666
click at [480, 39] on link "Settings" at bounding box center [484, 35] width 23 height 15
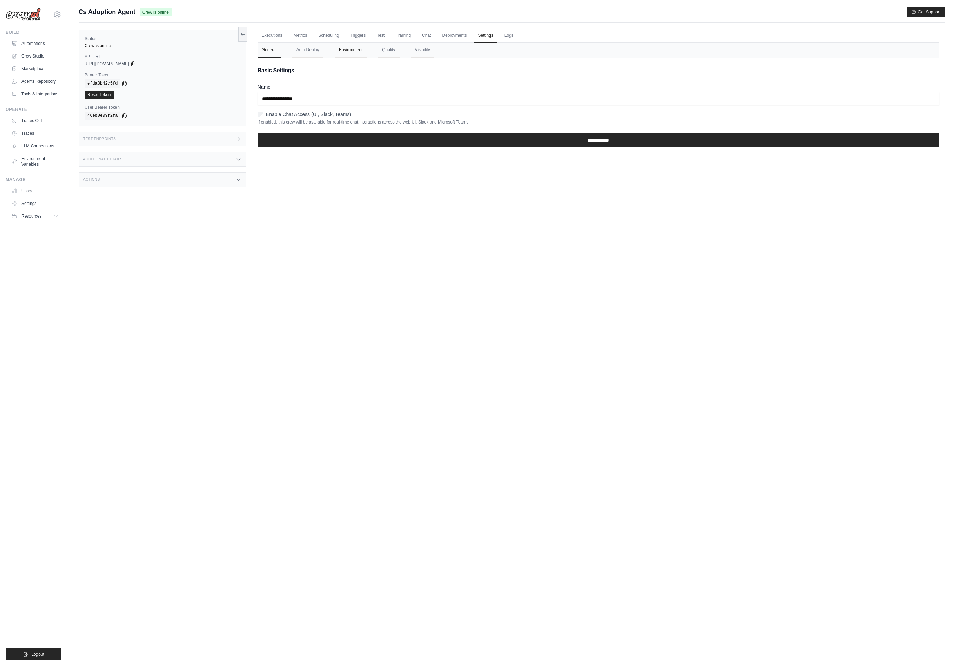
click at [356, 51] on button "Environment" at bounding box center [351, 50] width 32 height 15
click at [450, 35] on link "Deployments" at bounding box center [454, 35] width 33 height 15
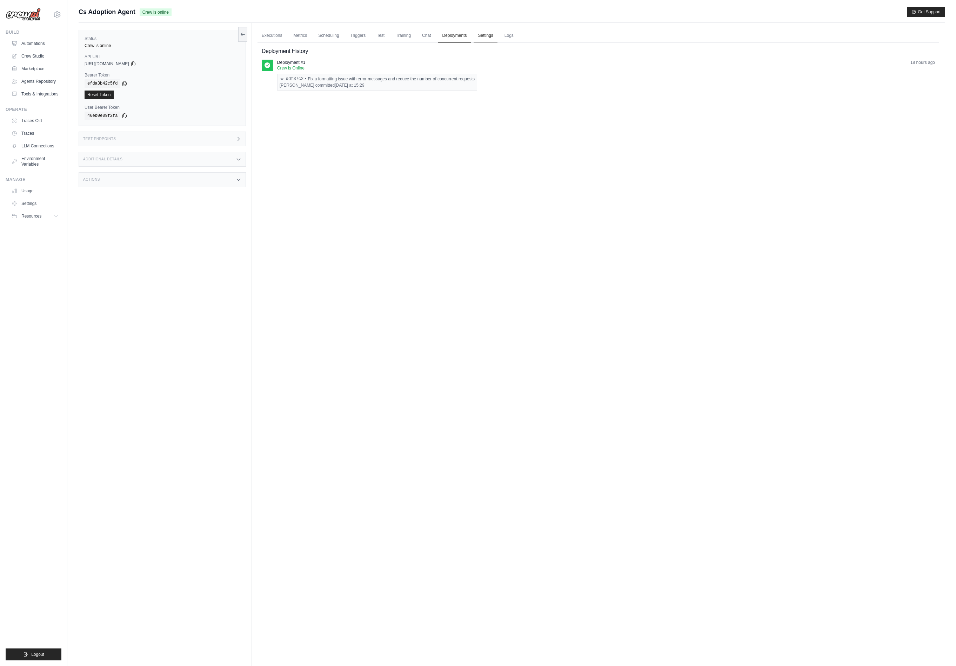
click at [476, 38] on link "Settings" at bounding box center [484, 35] width 23 height 15
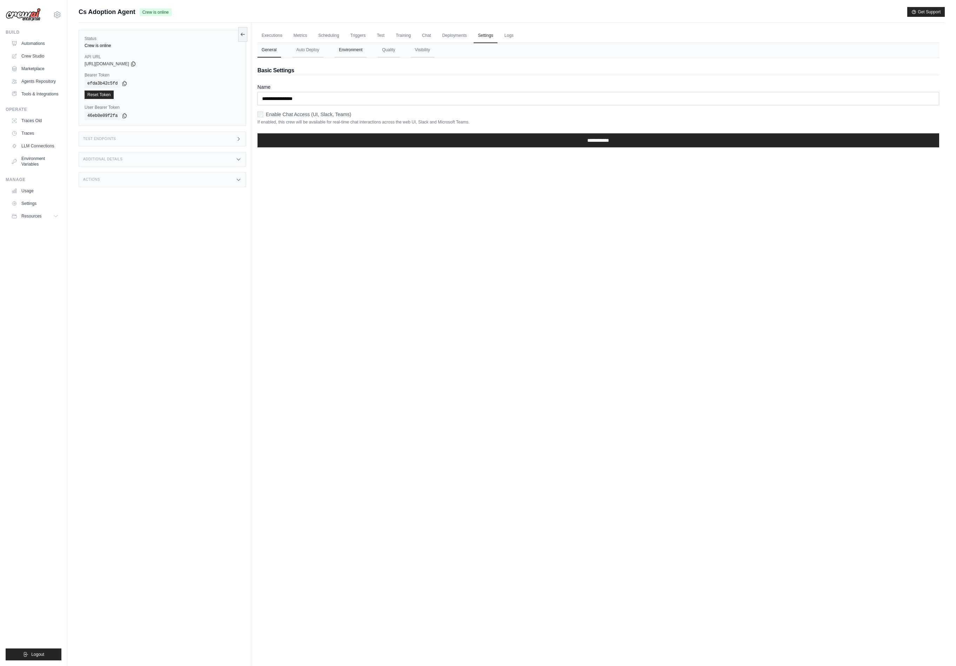
click at [350, 48] on button "Environment" at bounding box center [351, 50] width 32 height 15
click at [580, 319] on div "Executions Metrics Scheduling Triggers Test Training Chat Deployments Settings …" at bounding box center [598, 356] width 693 height 666
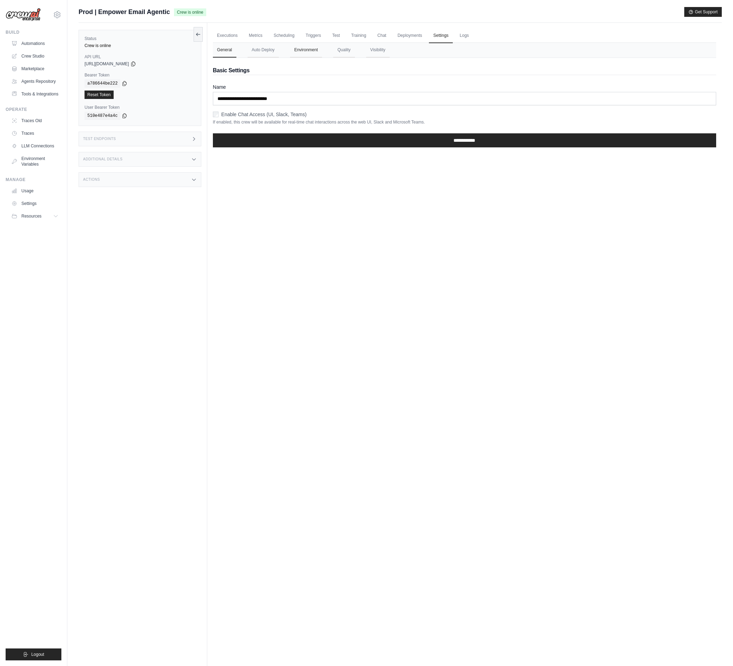
click at [297, 51] on button "Environment" at bounding box center [306, 50] width 32 height 15
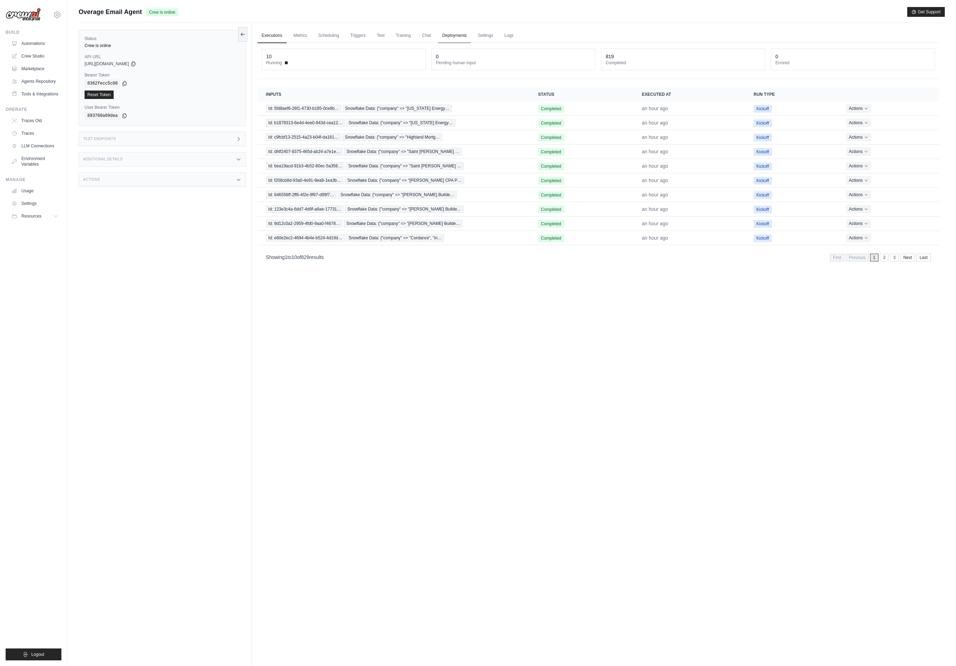
click at [463, 37] on link "Deployments" at bounding box center [454, 35] width 33 height 15
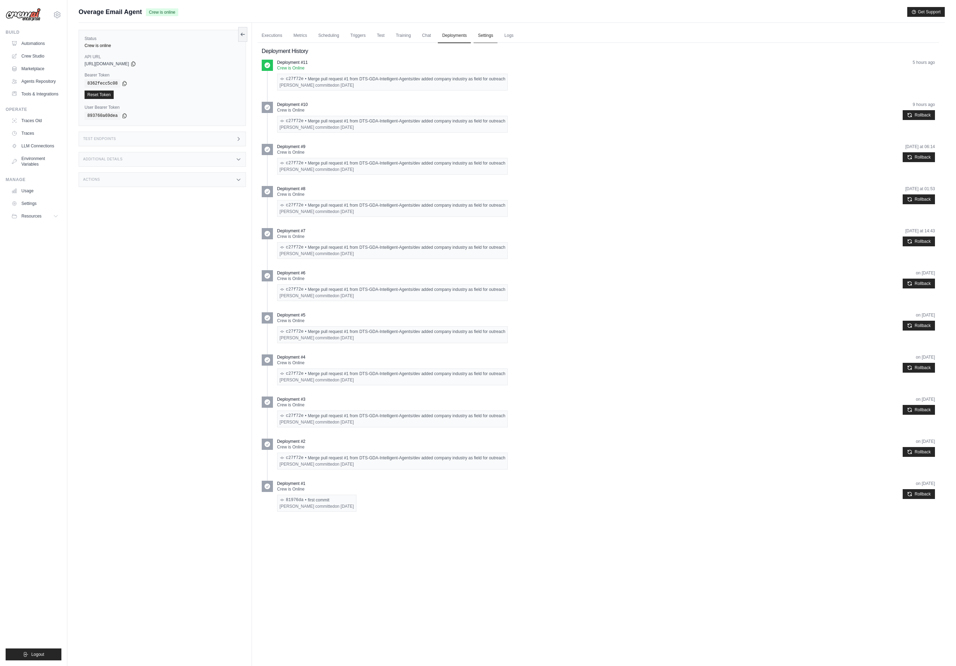
click at [481, 33] on link "Settings" at bounding box center [484, 35] width 23 height 15
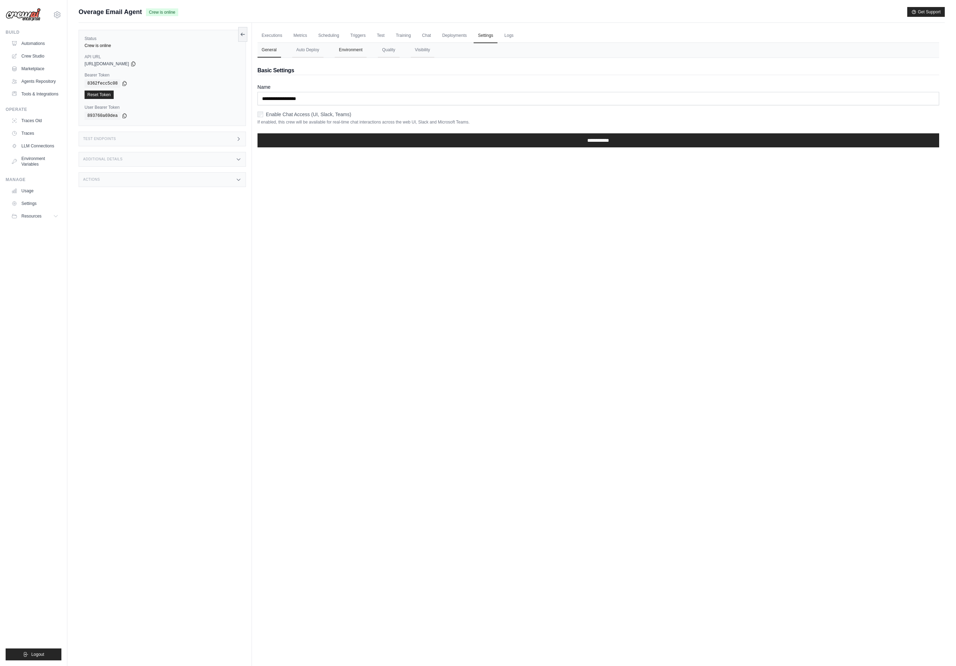
click at [352, 51] on button "Environment" at bounding box center [351, 50] width 32 height 15
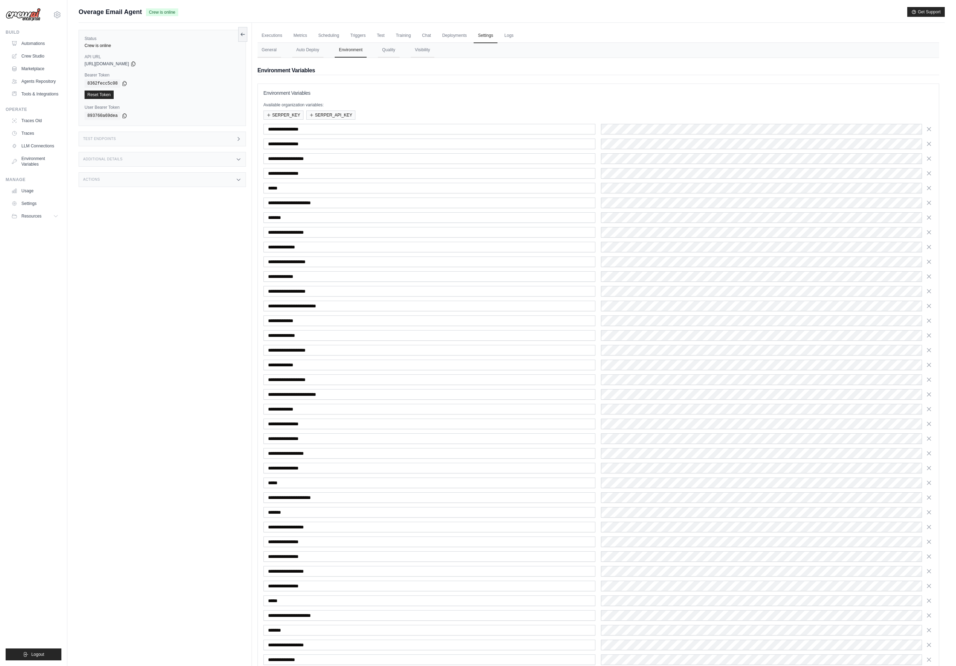
scroll to position [133, 0]
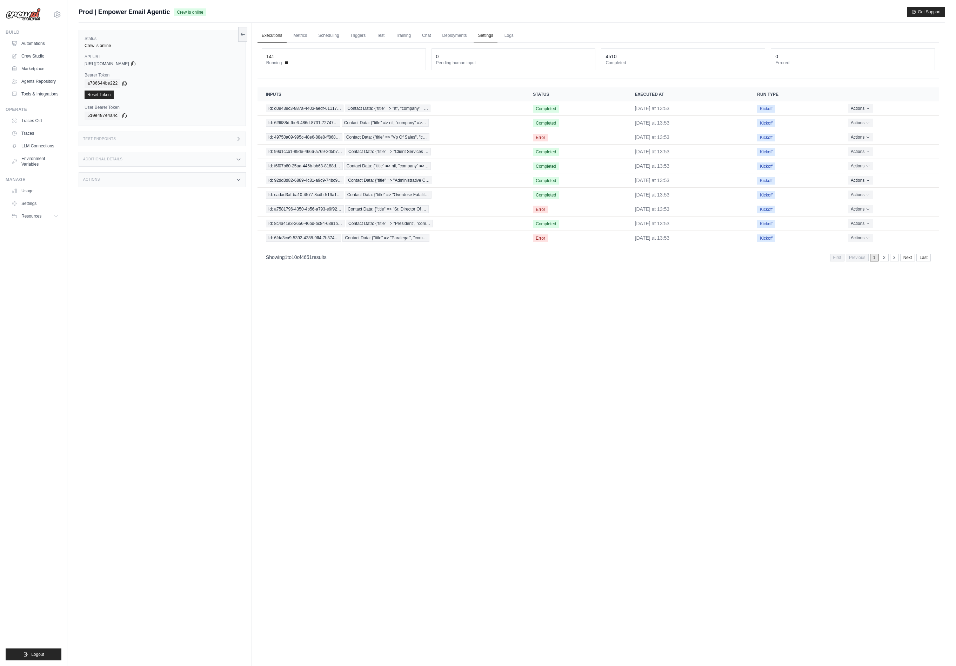
click at [479, 35] on link "Settings" at bounding box center [484, 35] width 23 height 15
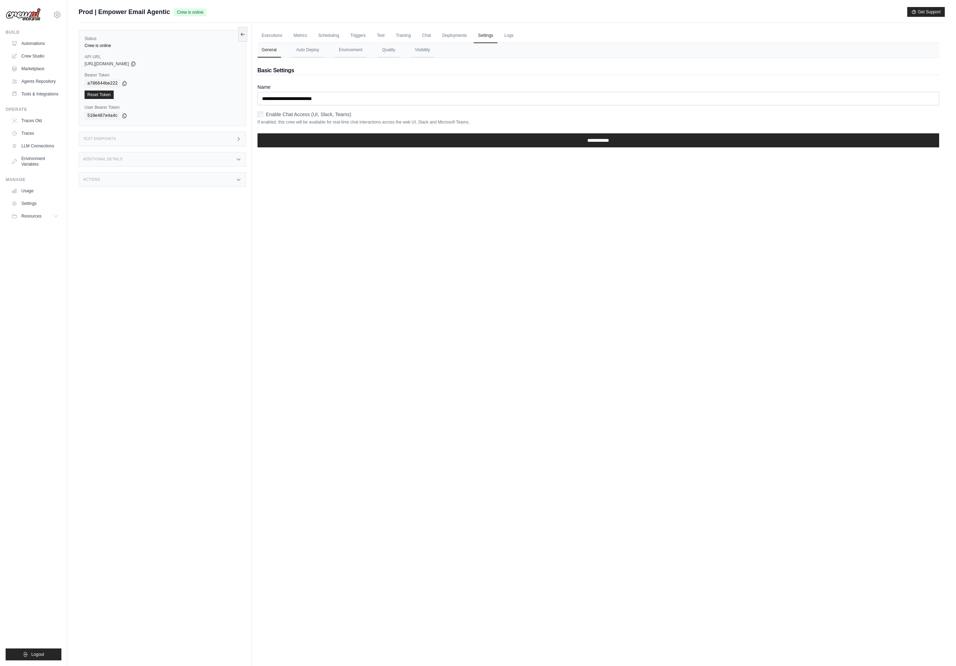
click at [330, 54] on nav "General Auto Deploy Environment Quality Visibility" at bounding box center [597, 50] width 681 height 15
click at [336, 54] on button "Environment" at bounding box center [351, 50] width 32 height 15
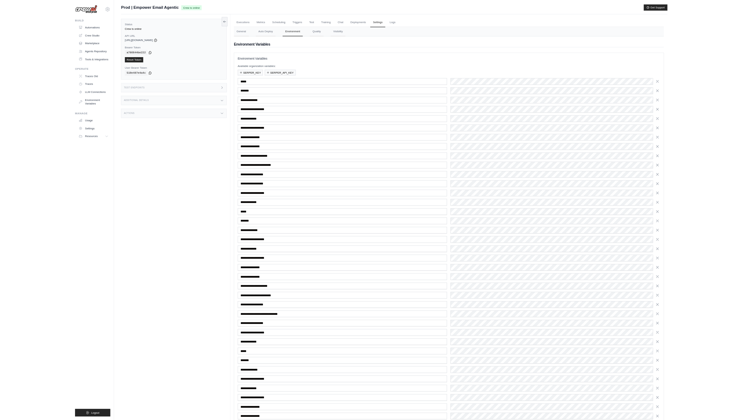
scroll to position [162, 0]
